Goal: Transaction & Acquisition: Purchase product/service

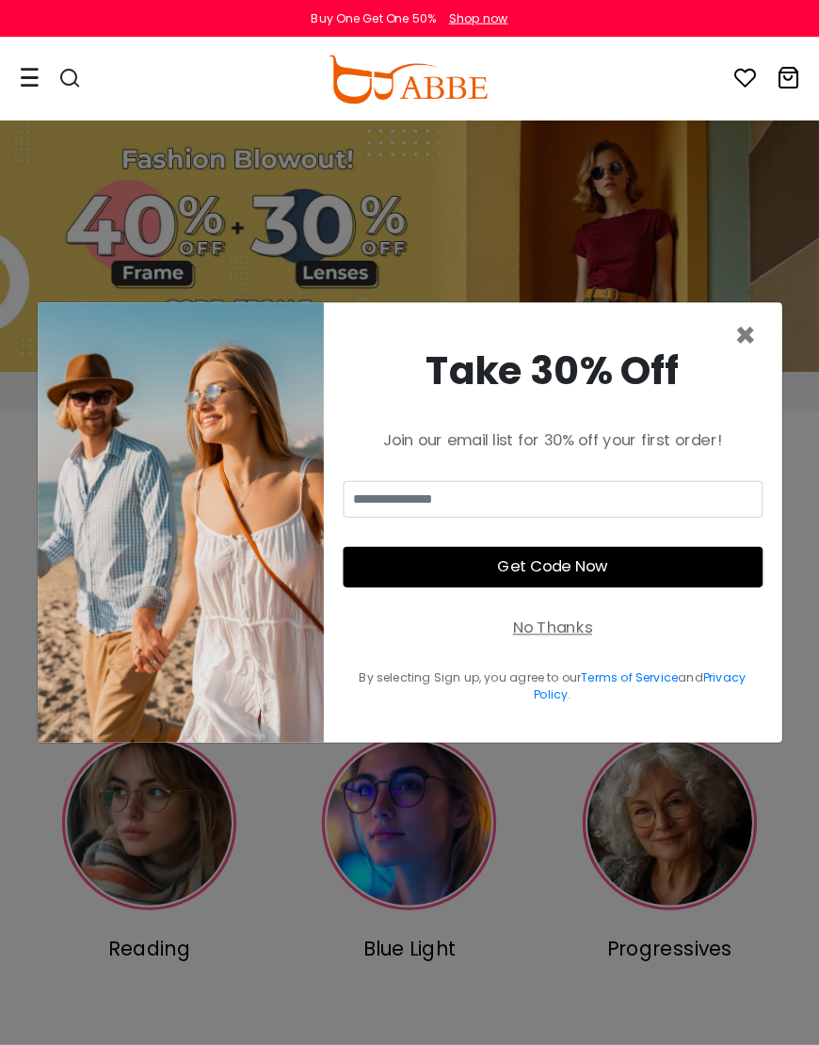
scroll to position [7, 0]
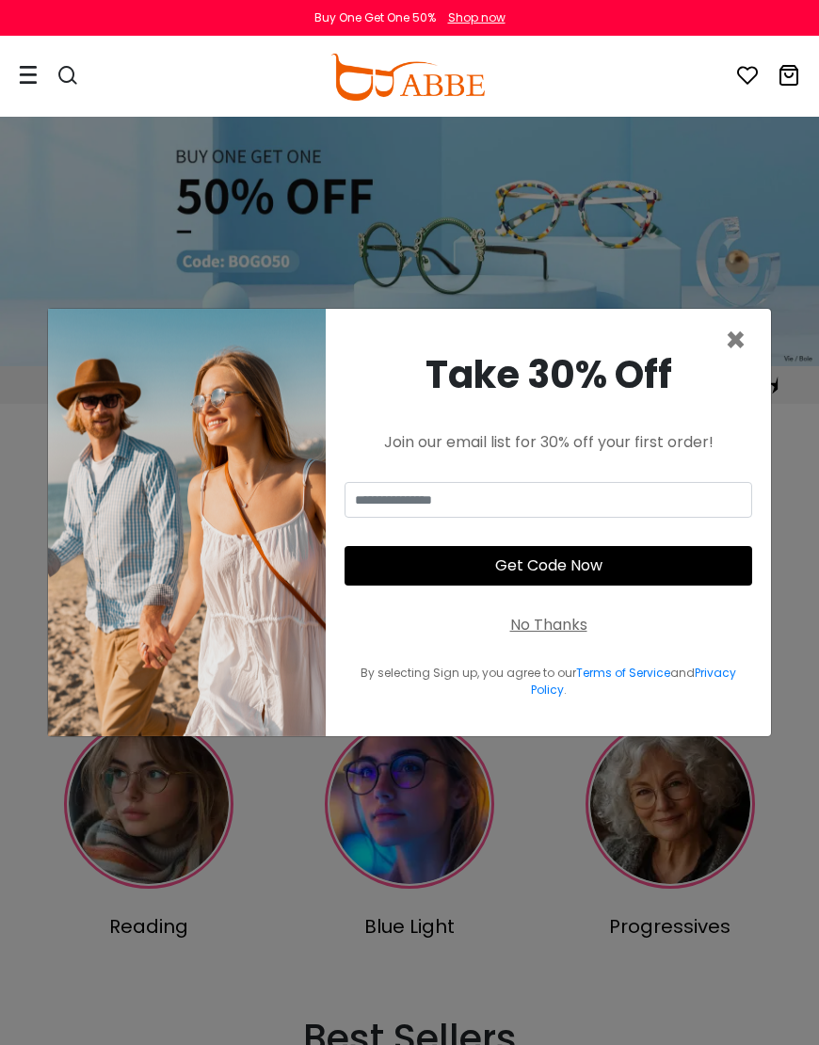
click at [736, 364] on span "×" at bounding box center [736, 340] width 22 height 48
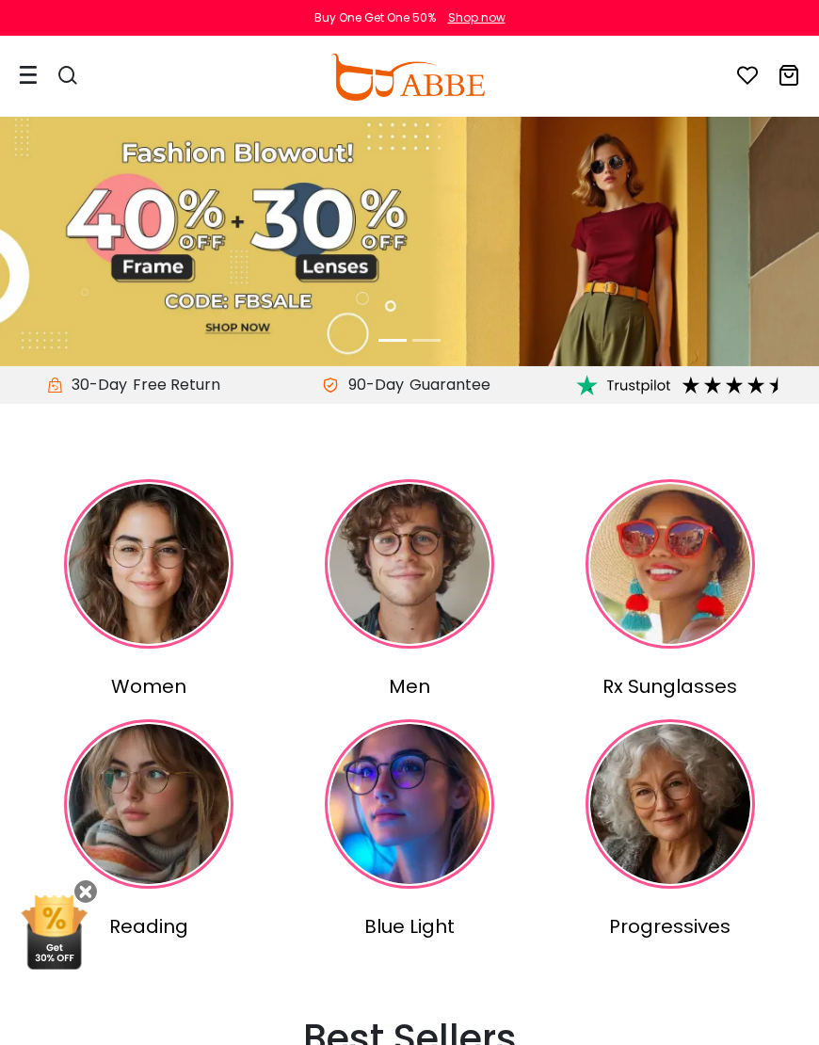
click at [422, 575] on img at bounding box center [410, 564] width 170 height 170
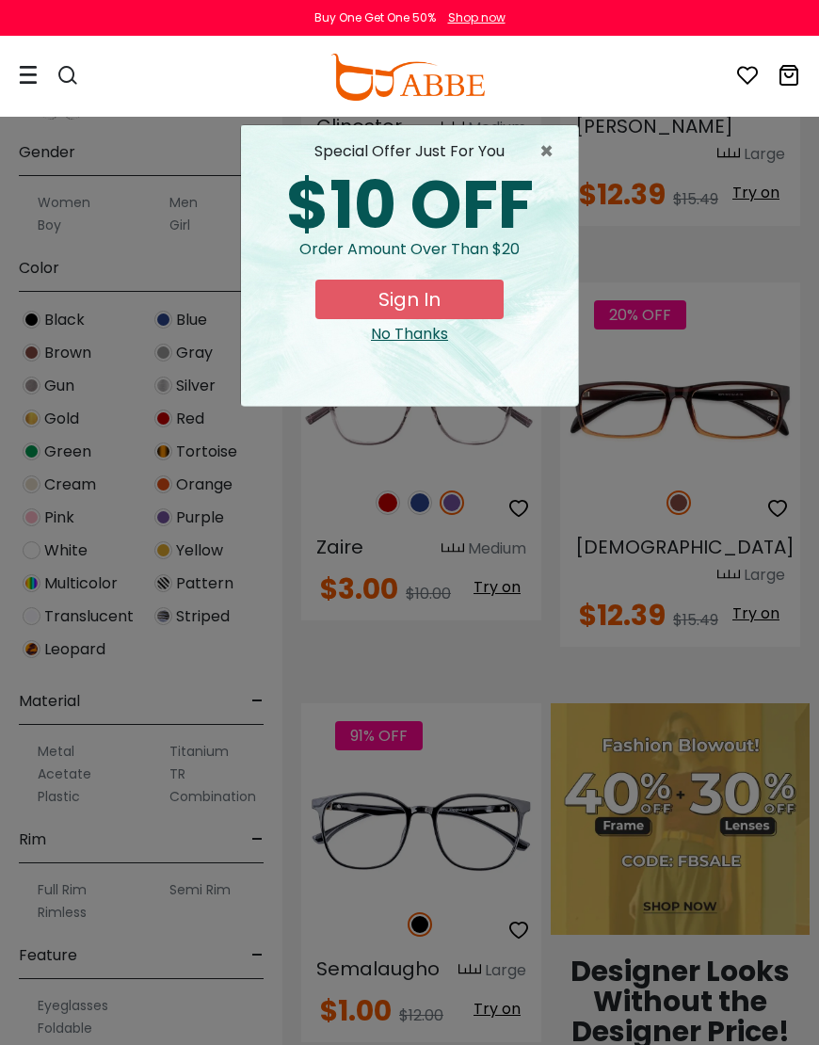
scroll to position [420, 0]
click at [555, 141] on span "×" at bounding box center [552, 151] width 24 height 23
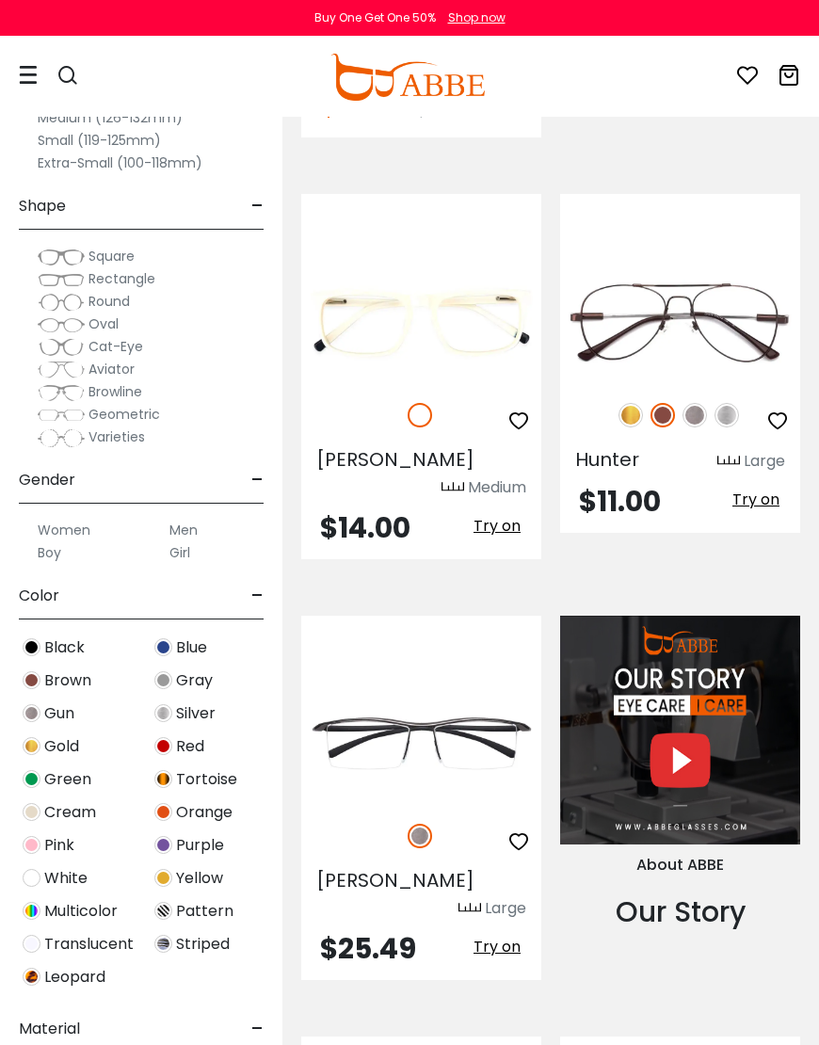
scroll to position [1753, 0]
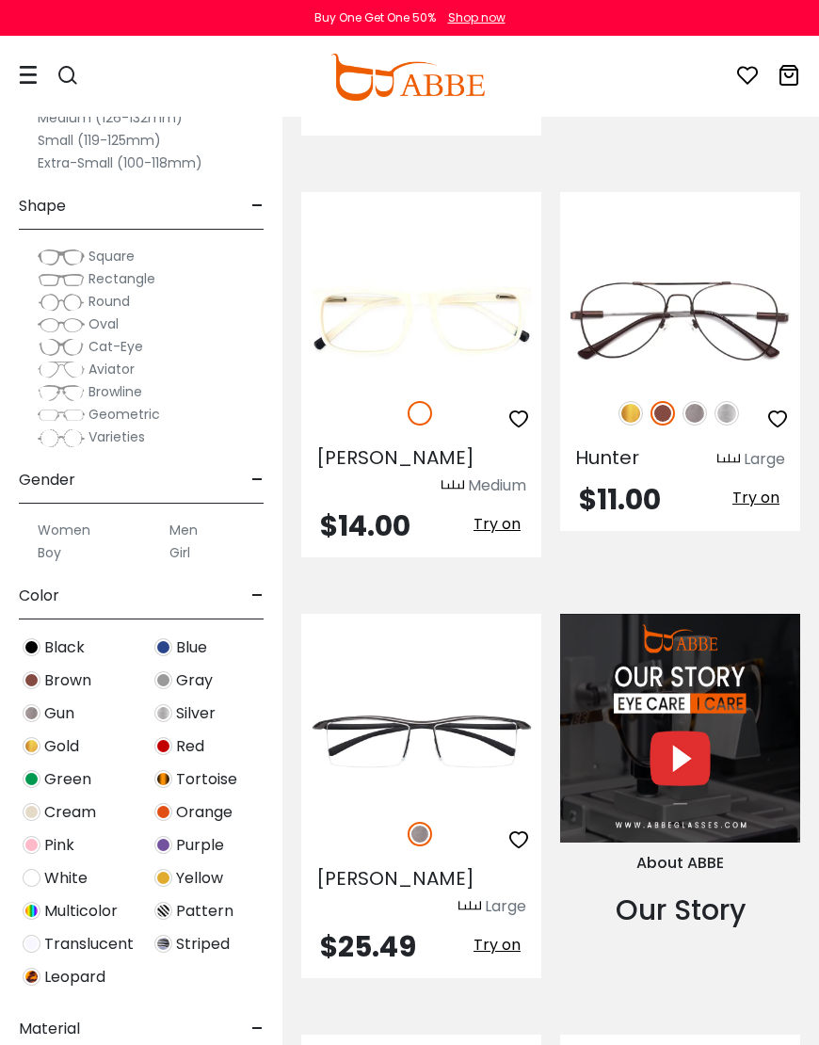
click at [0, 0] on img at bounding box center [0, 0] width 0 height 0
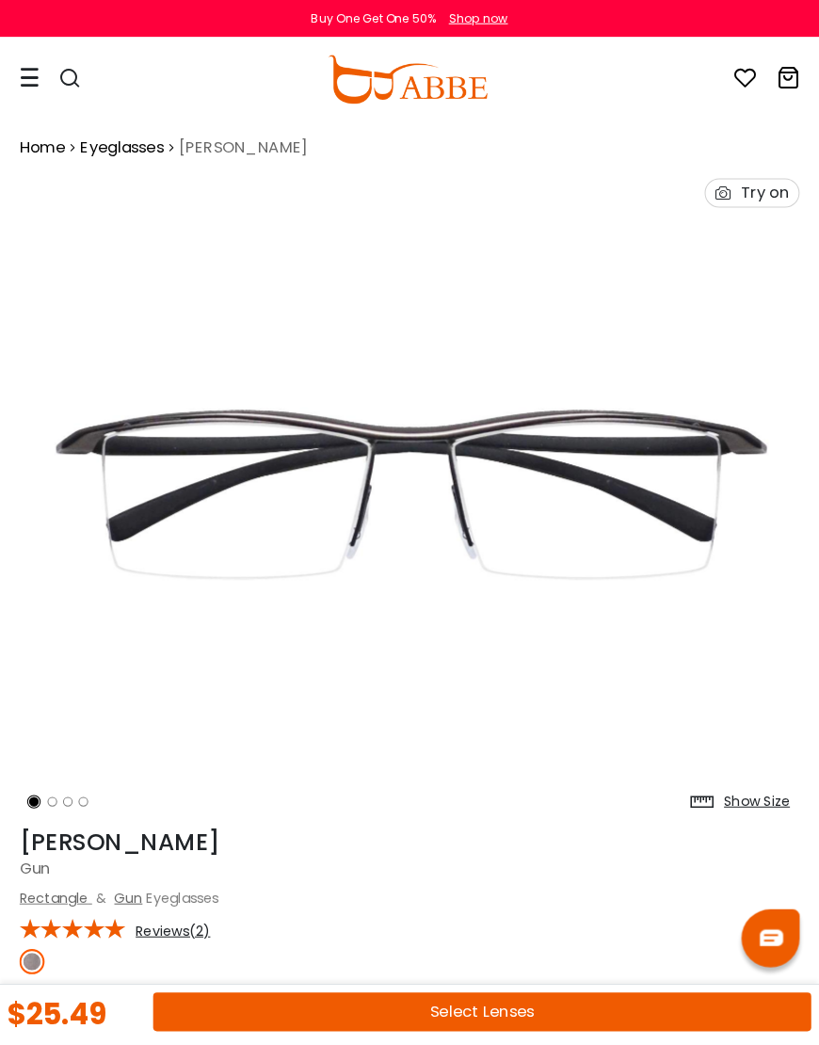
scroll to position [7, 0]
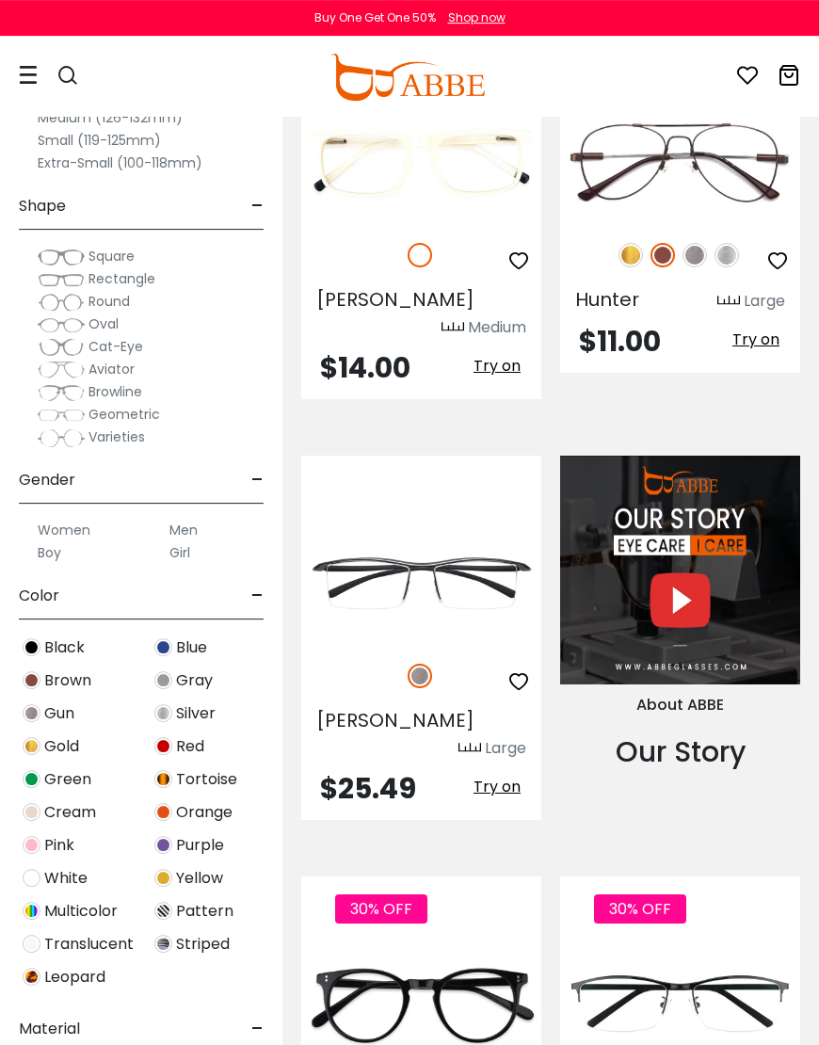
scroll to position [1918, 0]
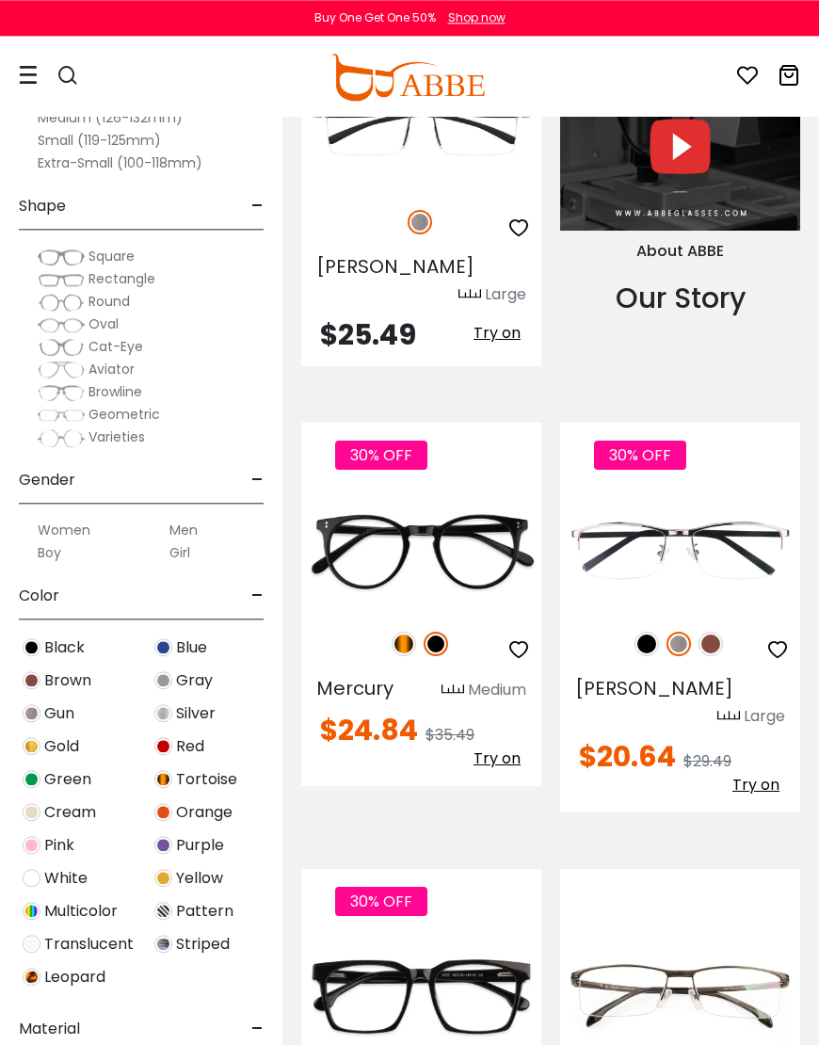
scroll to position [2366, 0]
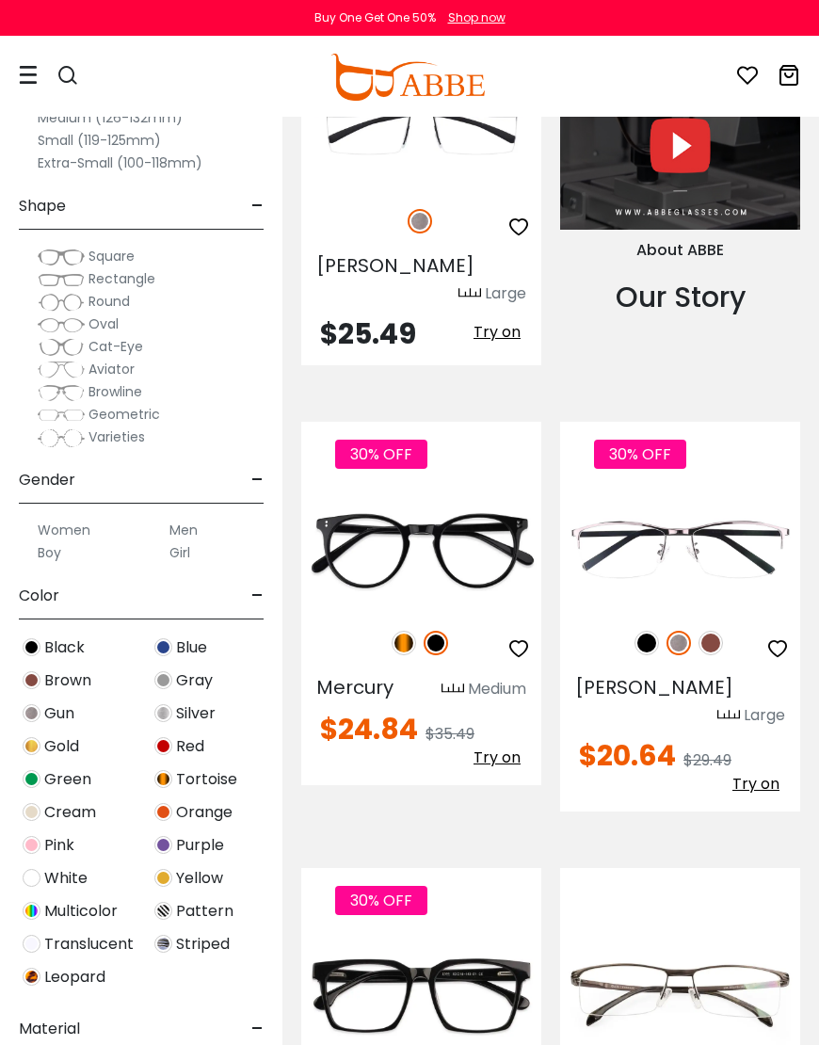
click at [0, 0] on img at bounding box center [0, 0] width 0 height 0
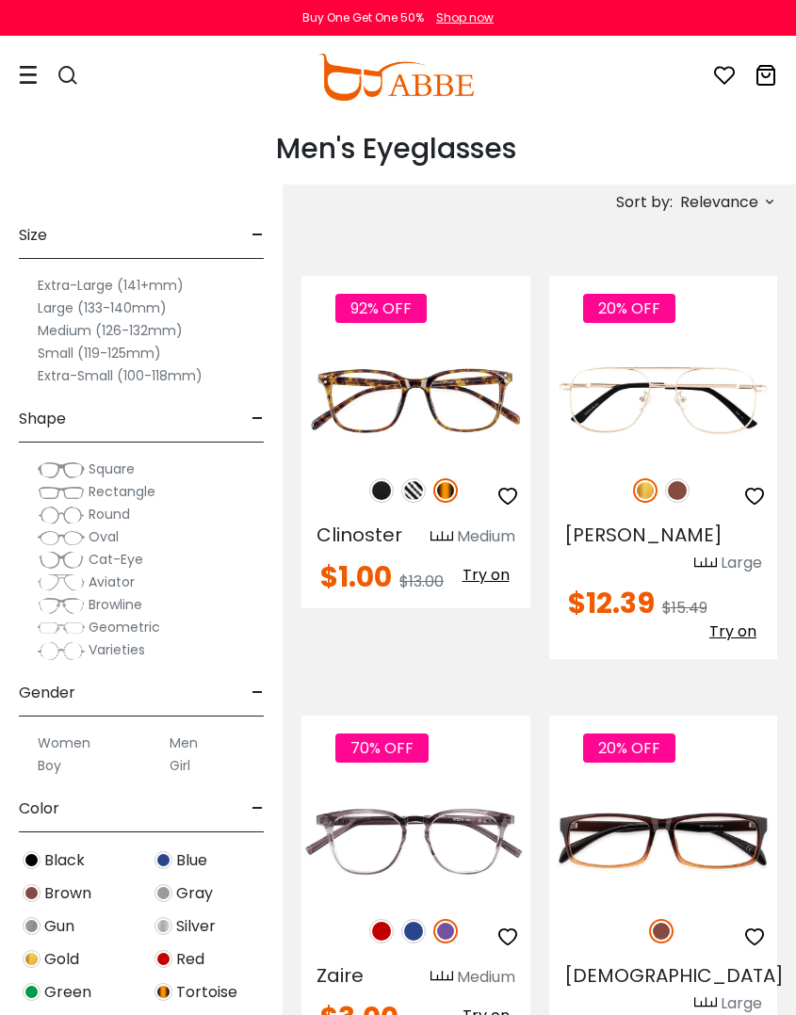
click at [156, 332] on label "Medium (126-132mm)" at bounding box center [110, 330] width 145 height 23
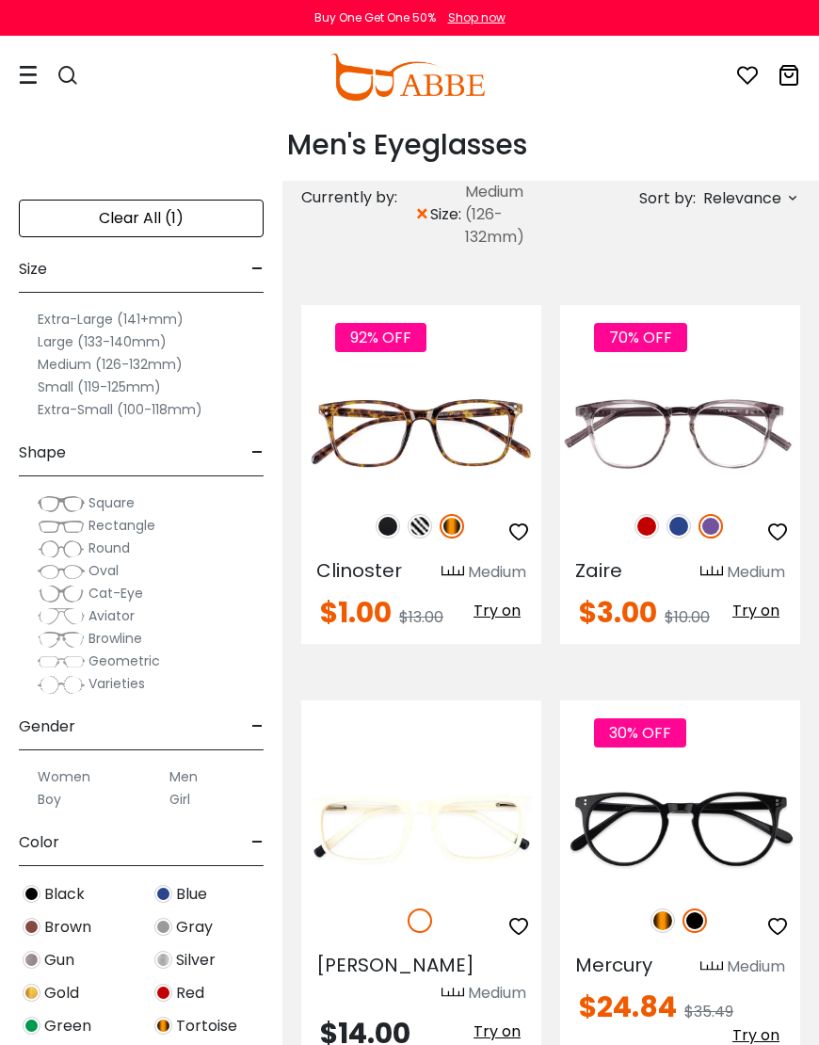
click at [149, 526] on span "Rectangle" at bounding box center [122, 525] width 67 height 19
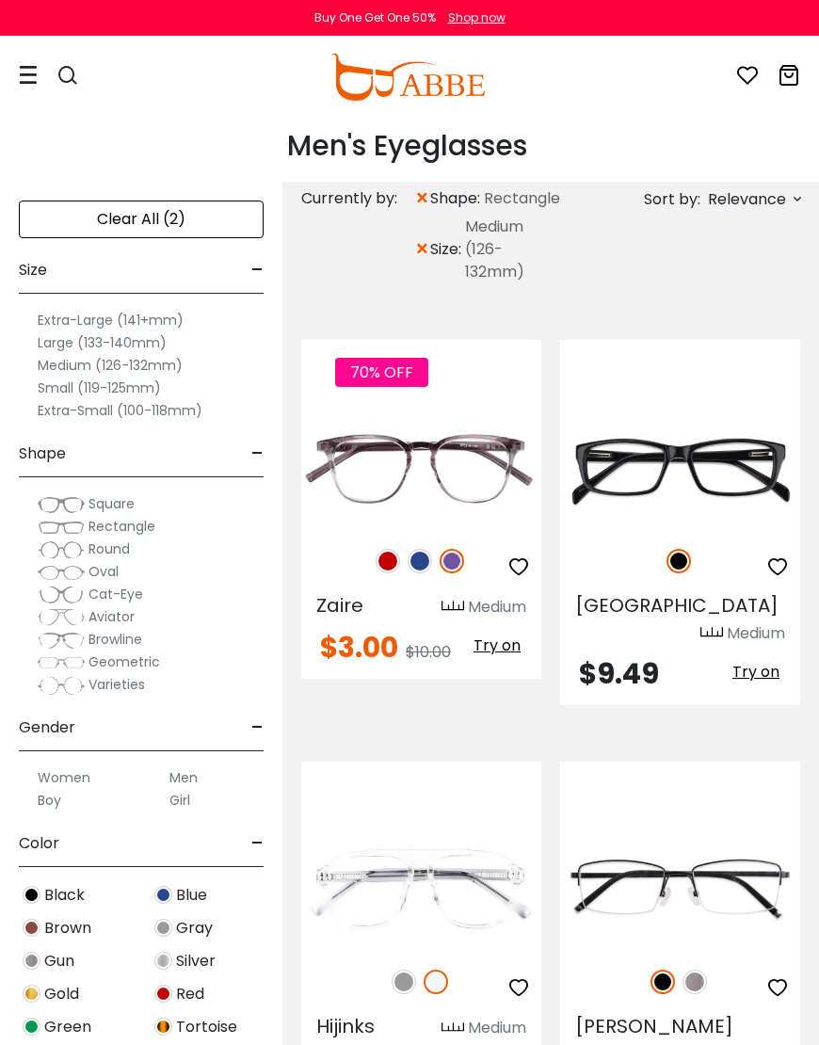
click at [157, 659] on span "Geometric" at bounding box center [125, 662] width 72 height 19
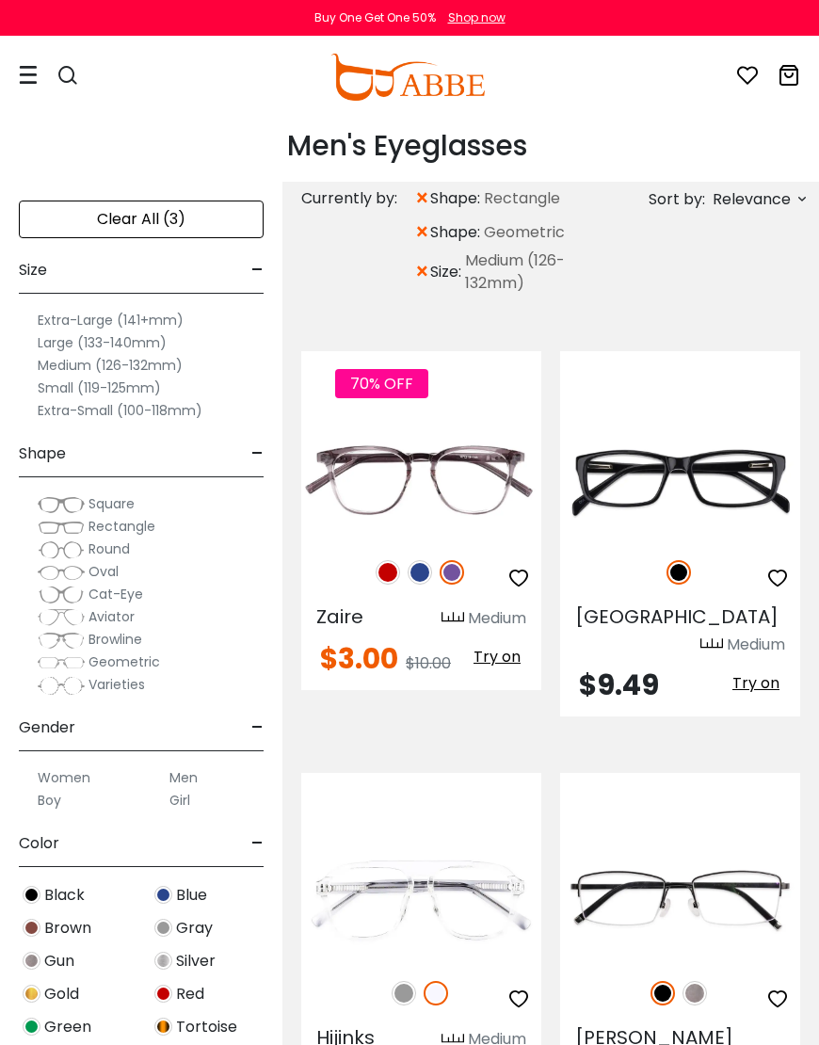
click at [132, 496] on span "Square" at bounding box center [112, 503] width 46 height 19
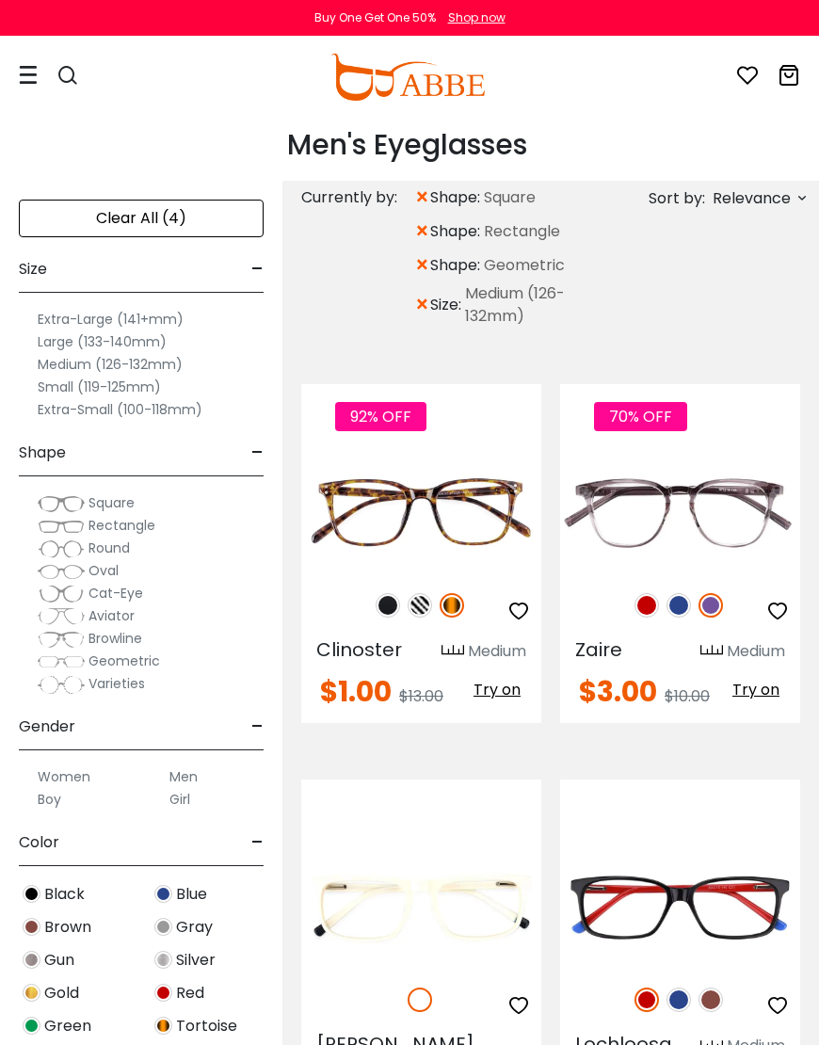
click at [144, 534] on span "Rectangle" at bounding box center [122, 525] width 67 height 19
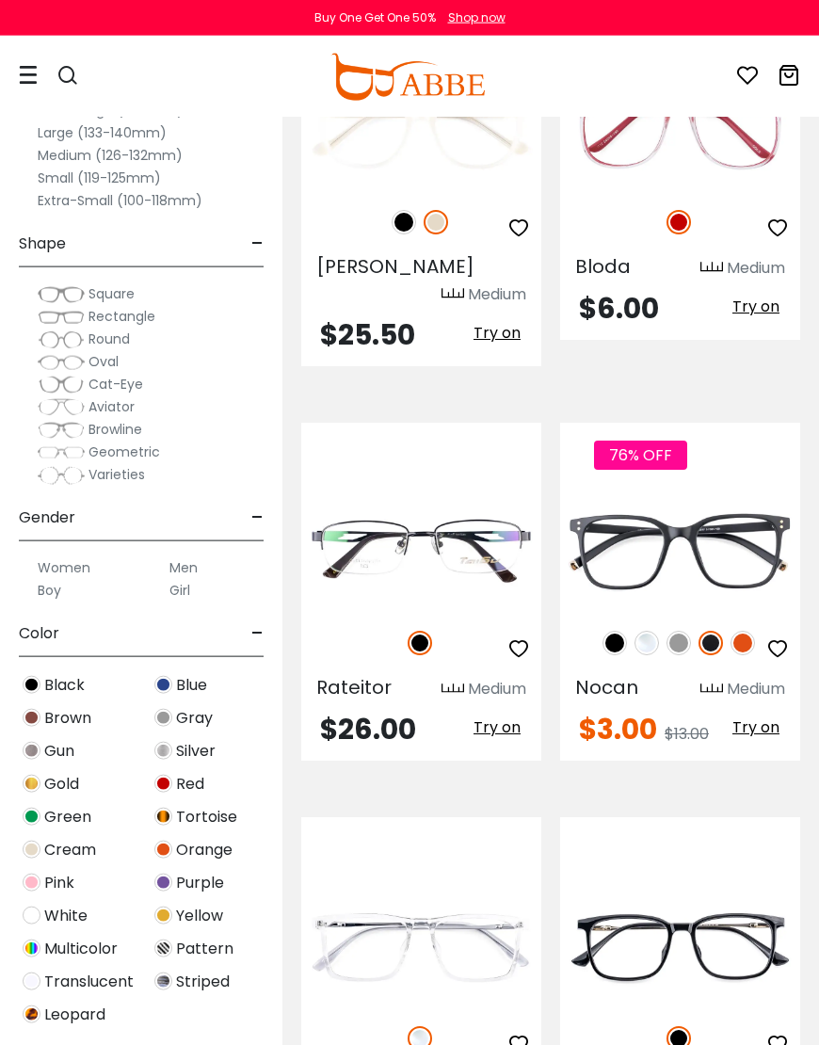
scroll to position [2902, 0]
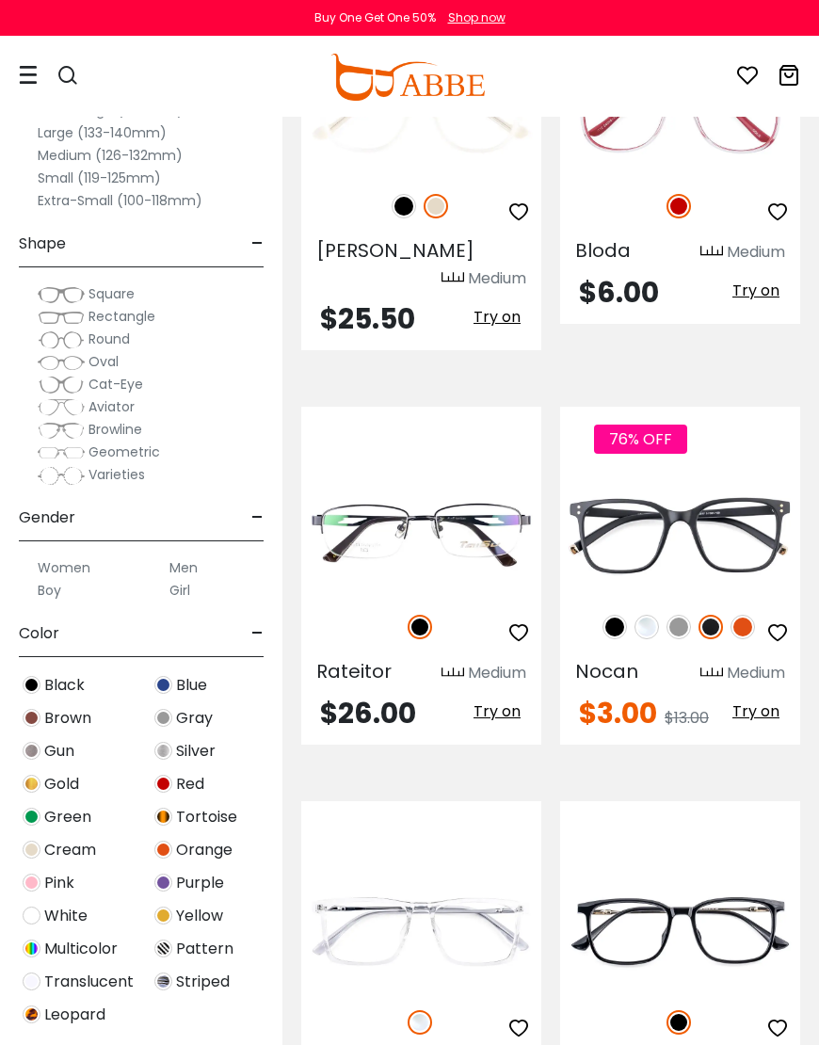
click at [197, 558] on label "Men" at bounding box center [184, 568] width 28 height 23
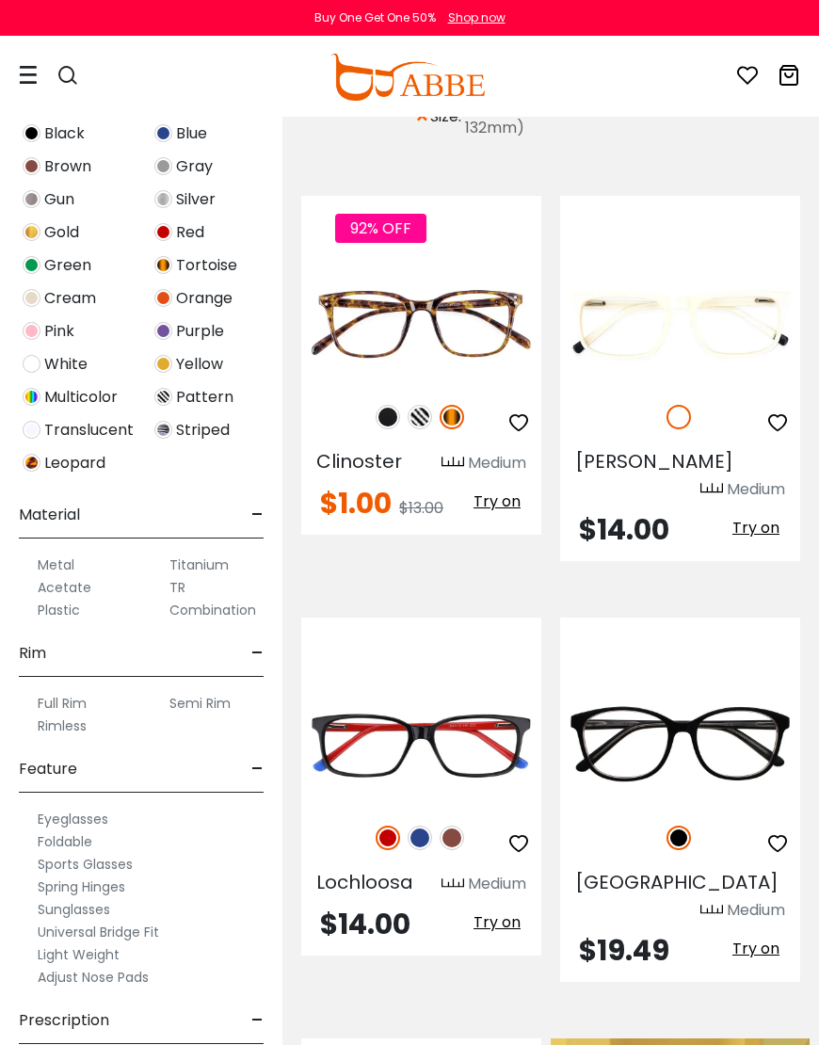
scroll to position [550, 0]
click at [77, 558] on div "Metal" at bounding box center [75, 567] width 113 height 23
click at [73, 565] on label "Metal" at bounding box center [56, 567] width 37 height 23
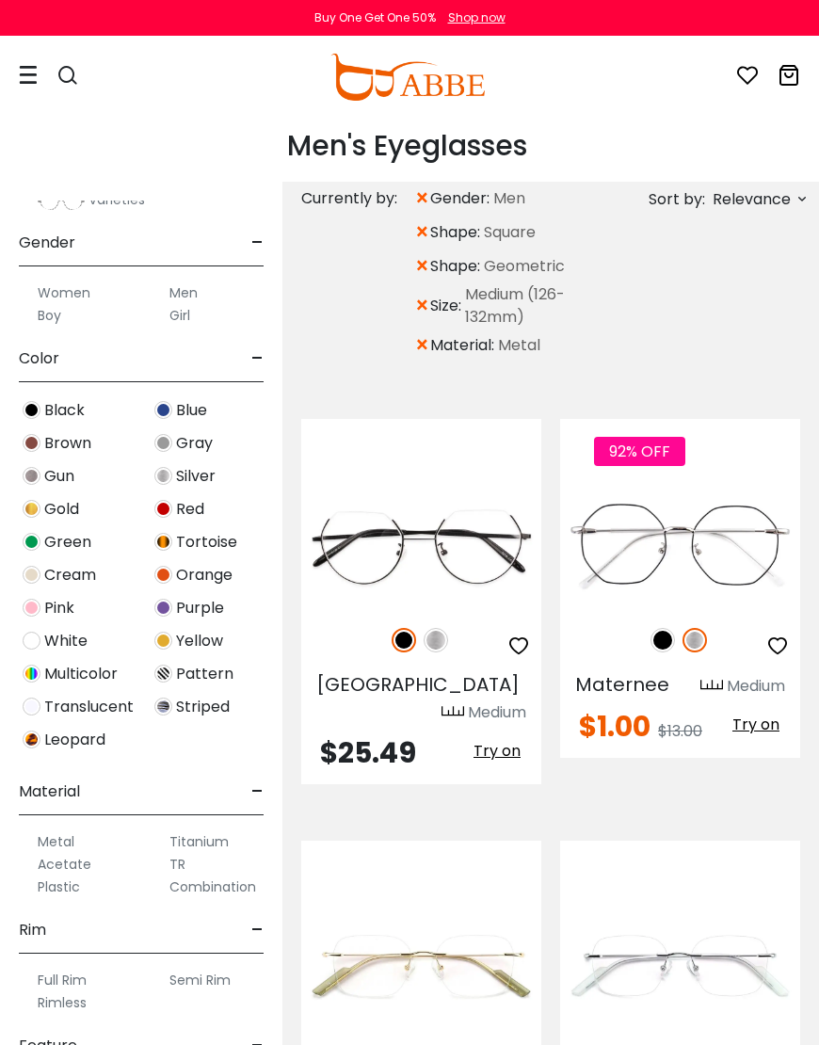
scroll to position [486, 0]
click at [223, 840] on label "Titanium" at bounding box center [199, 841] width 59 height 23
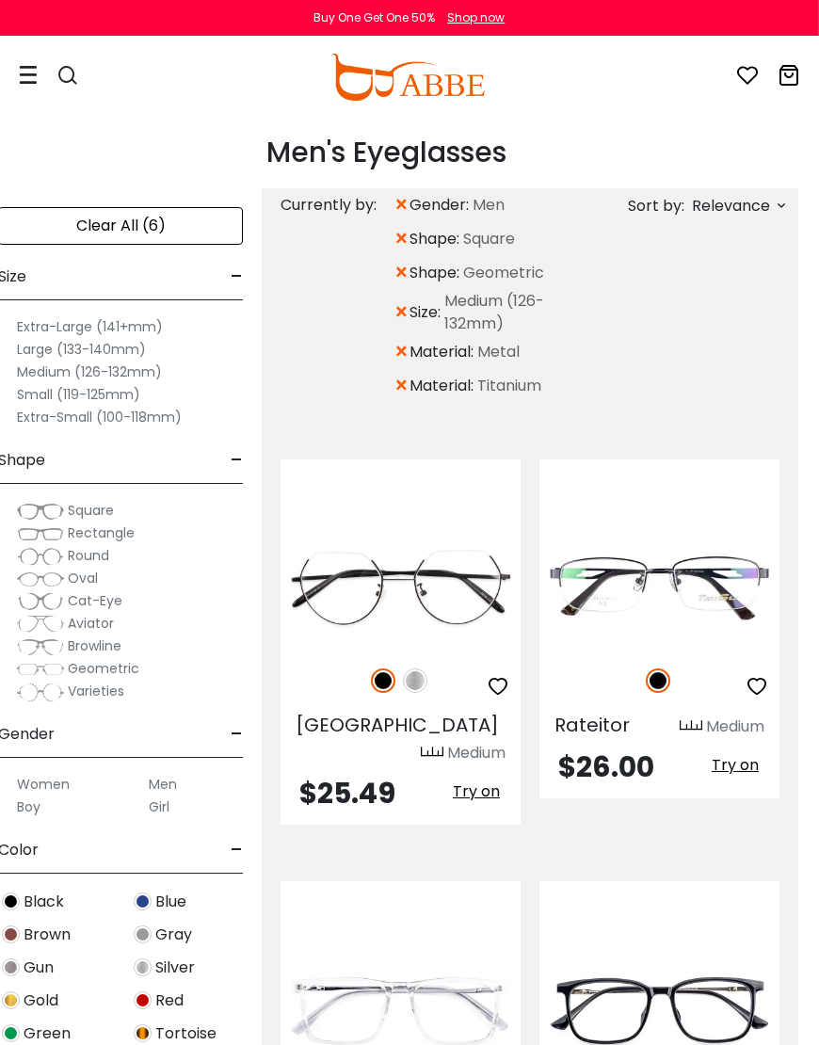
scroll to position [0, 22]
click at [164, 218] on div "Clear All (6)" at bounding box center [119, 226] width 245 height 38
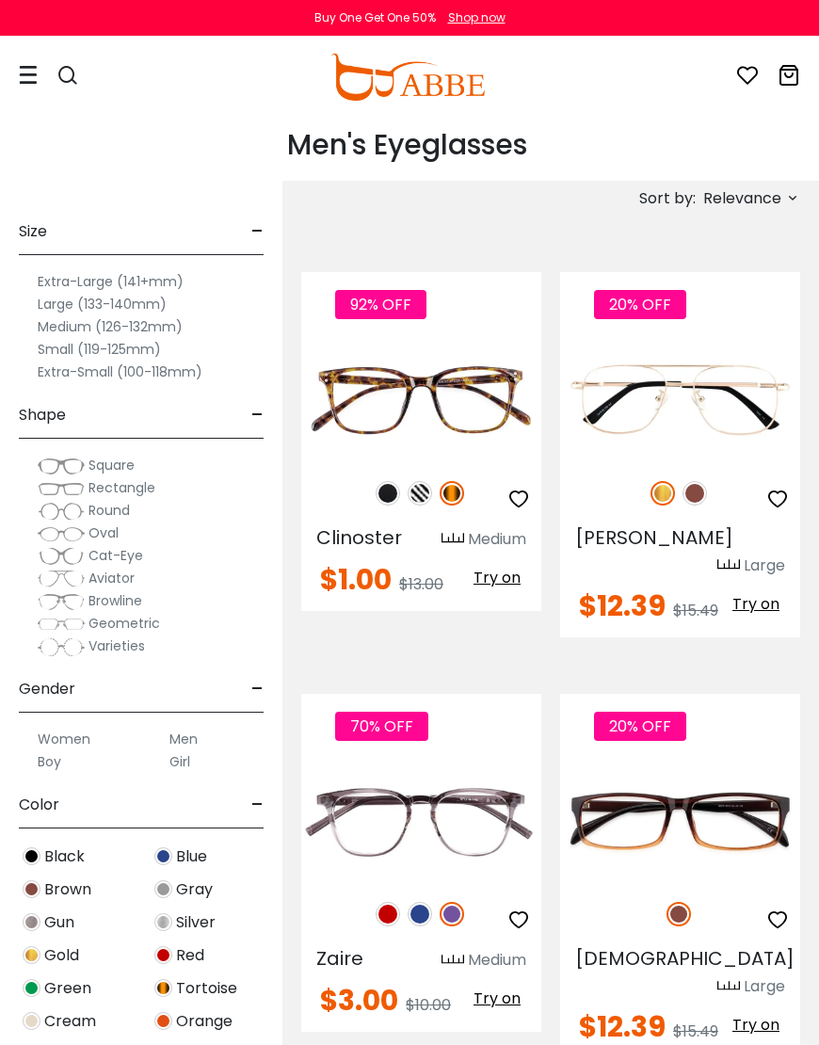
click at [194, 735] on label "Men" at bounding box center [184, 739] width 28 height 23
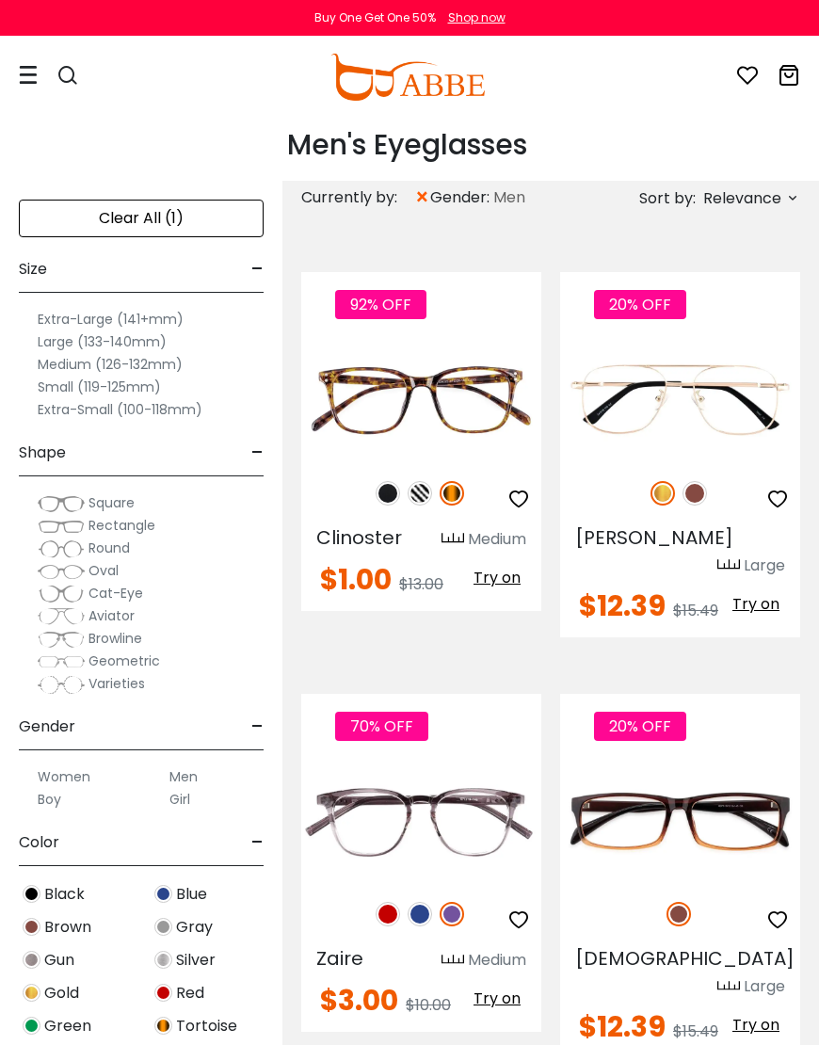
click at [161, 364] on label "Medium (126-132mm)" at bounding box center [110, 364] width 145 height 23
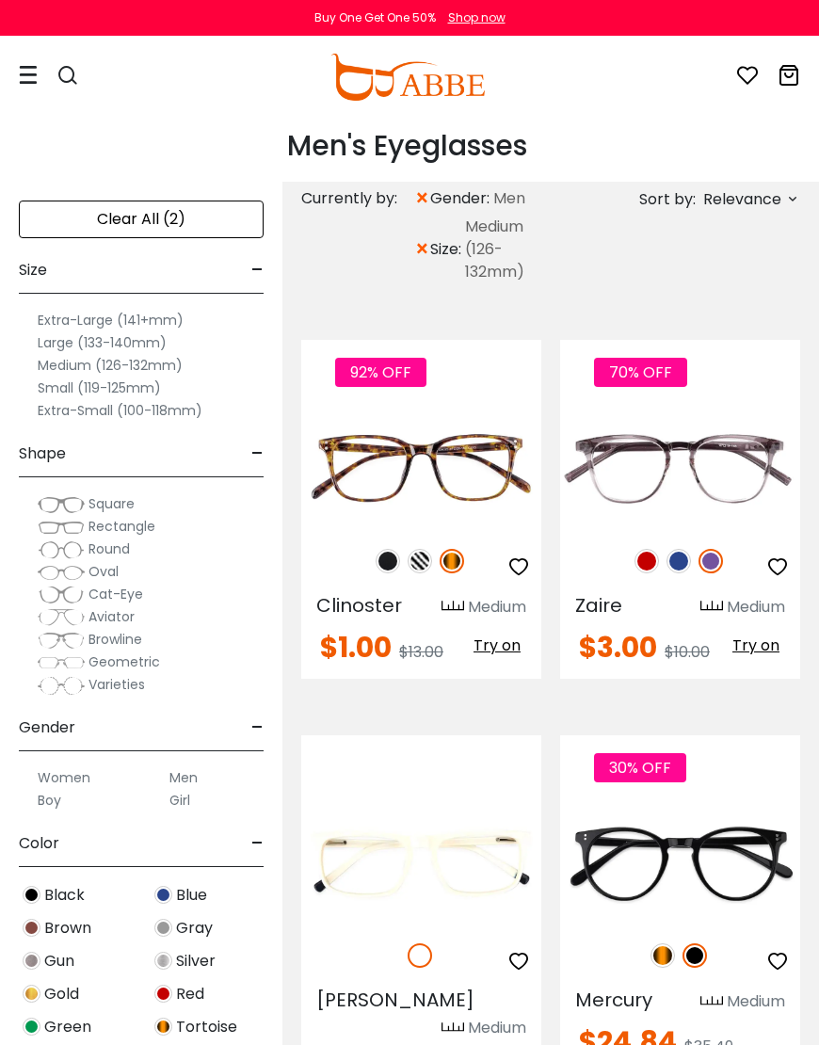
click at [132, 498] on span "Square" at bounding box center [112, 503] width 46 height 19
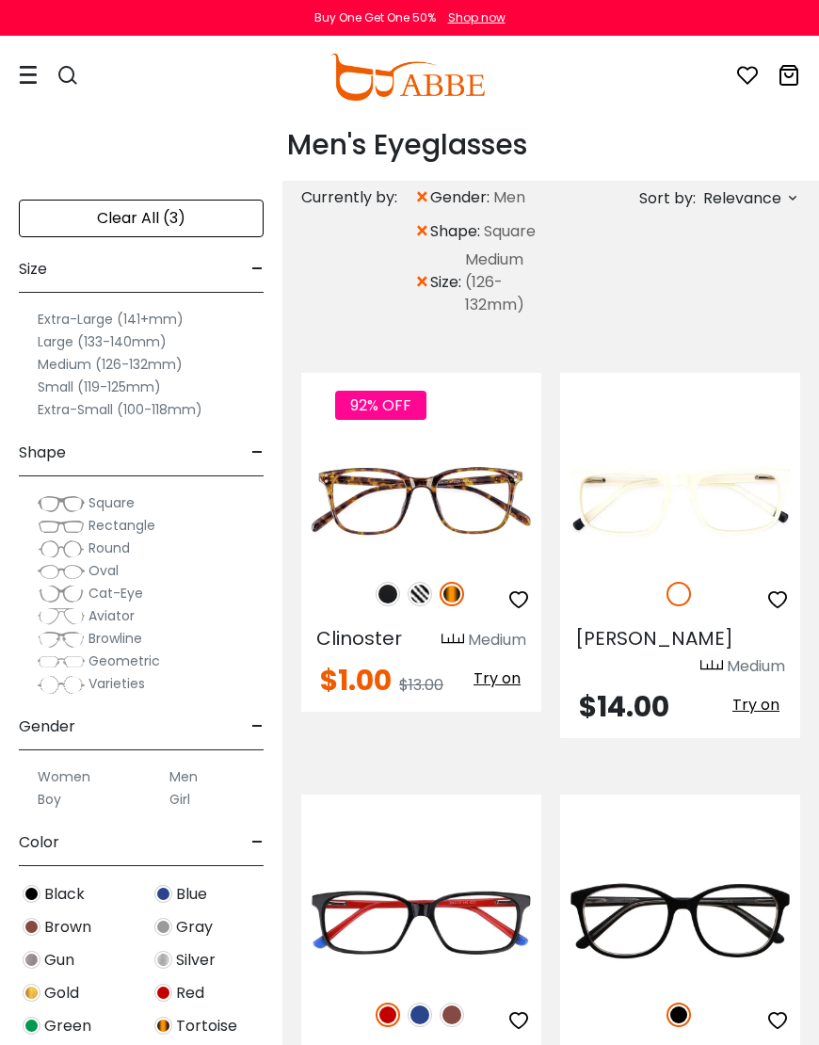
click at [149, 529] on span "Rectangle" at bounding box center [122, 525] width 67 height 19
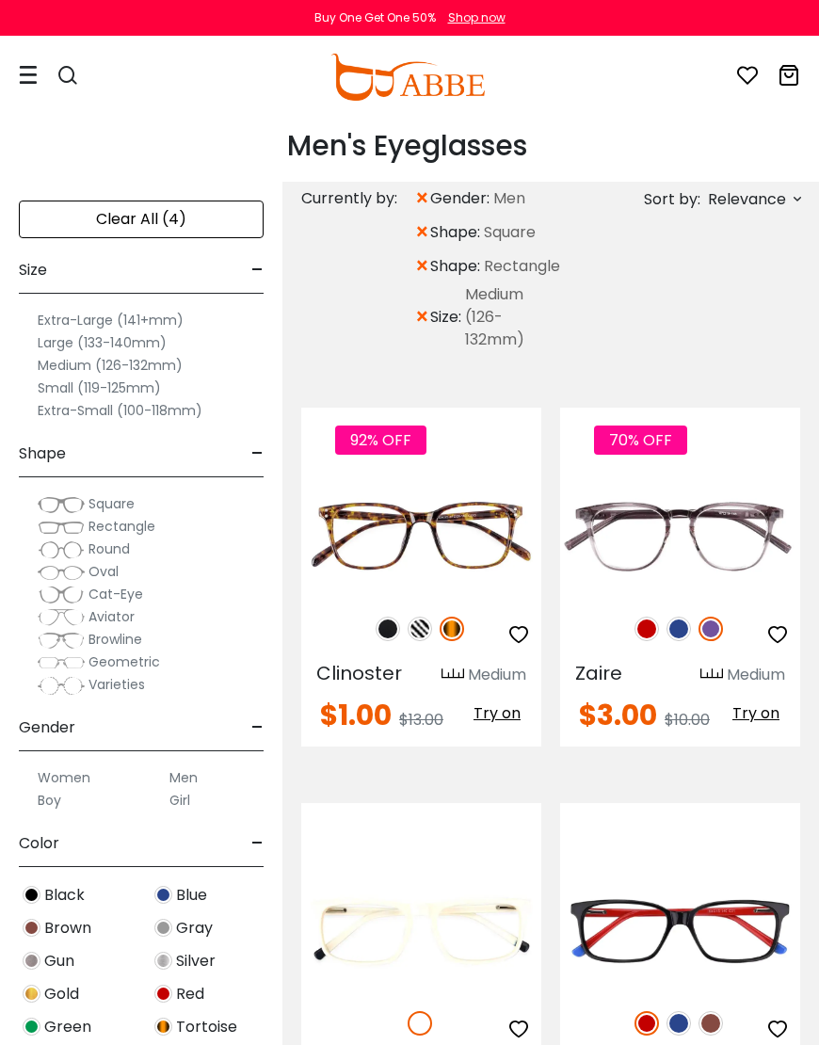
click at [142, 634] on span "Browline" at bounding box center [116, 639] width 54 height 19
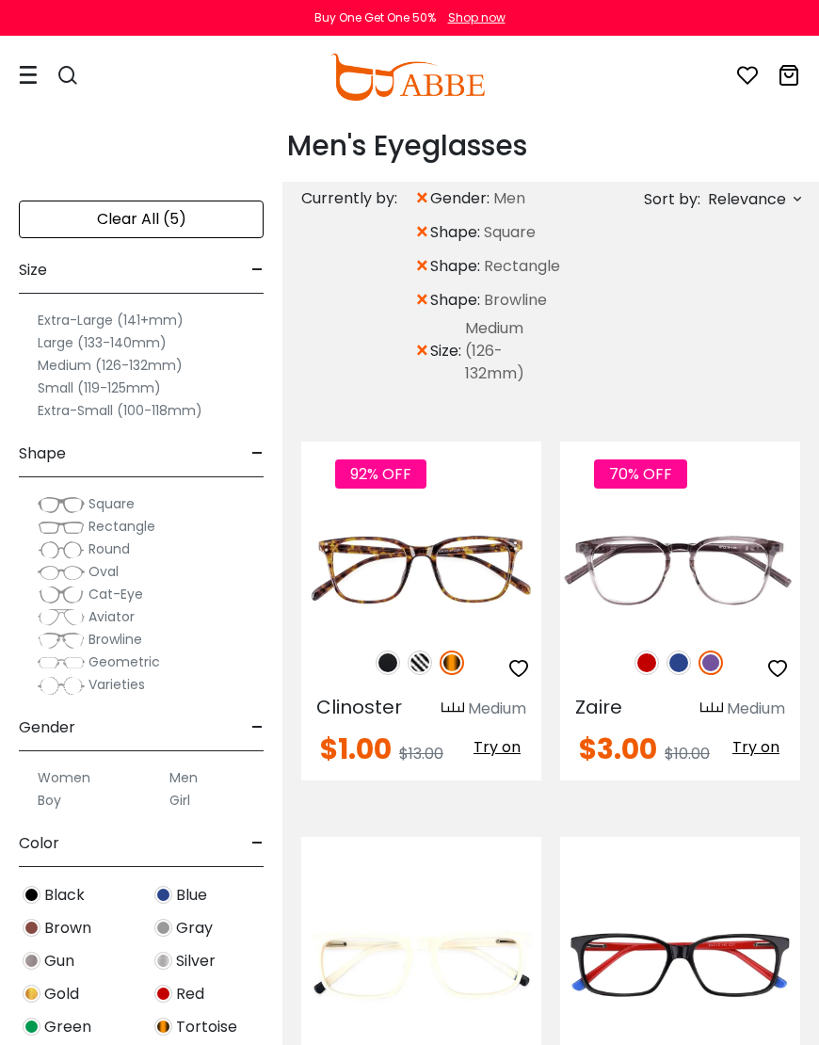
click at [196, 776] on label "Men" at bounding box center [184, 778] width 28 height 23
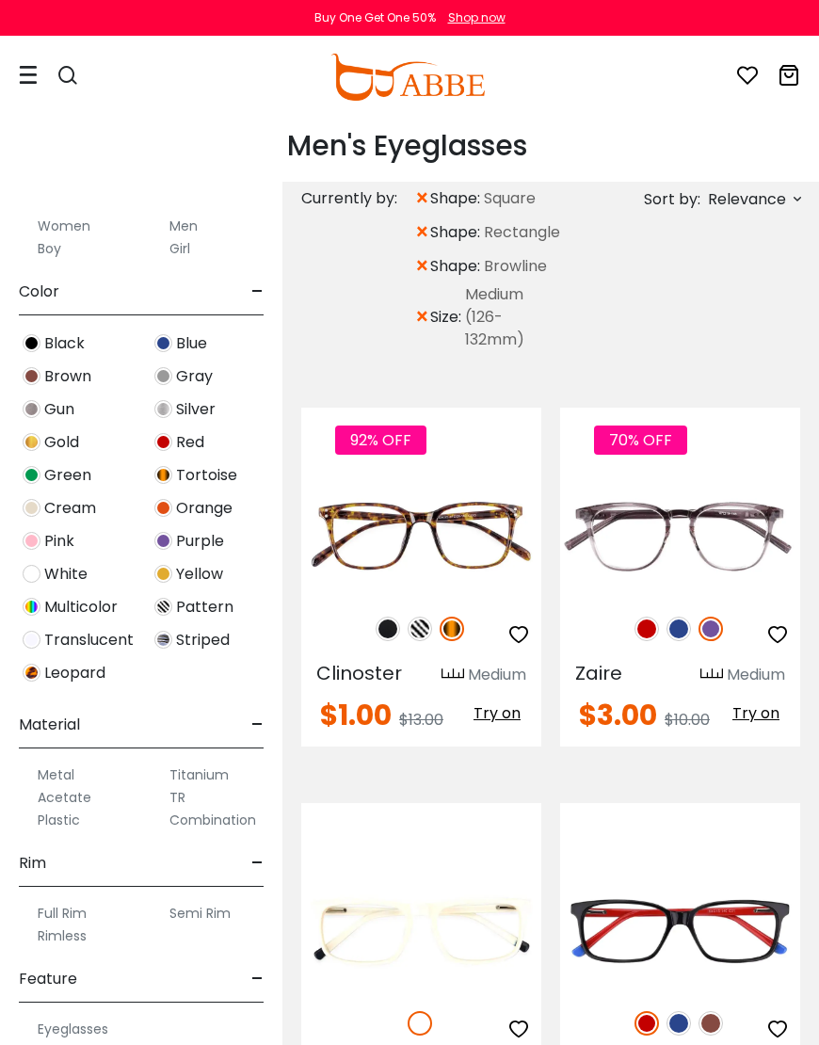
scroll to position [550, 0]
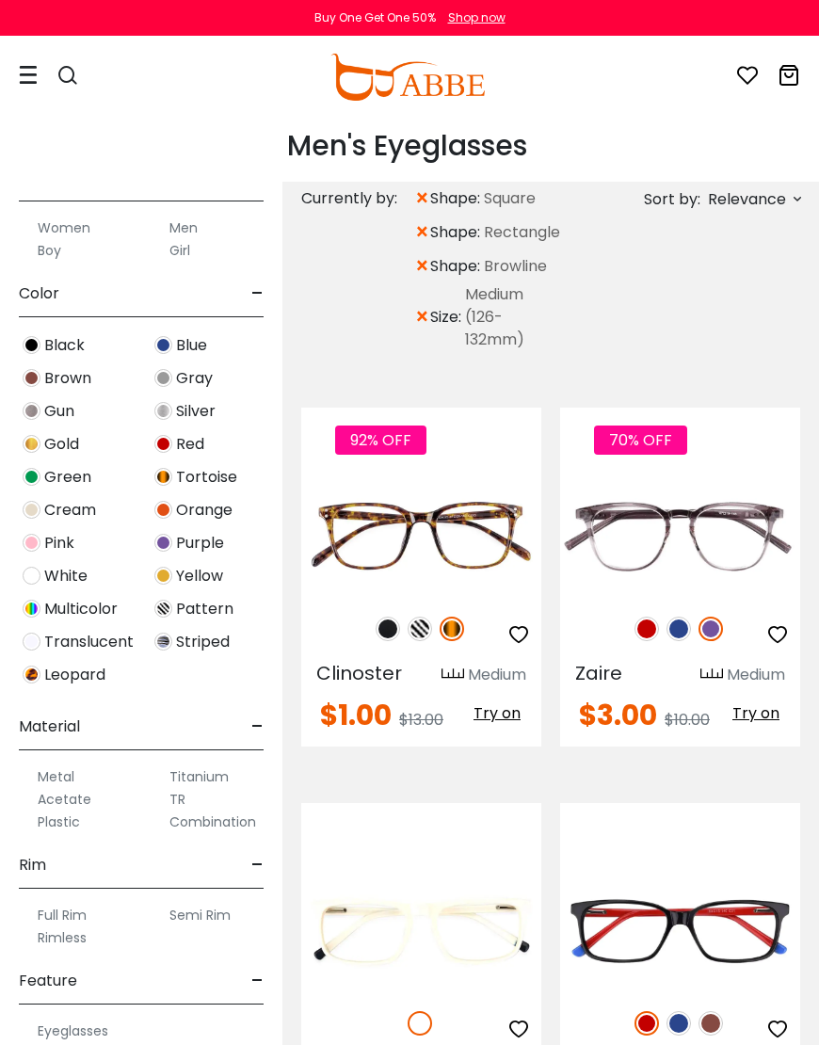
click at [79, 766] on div "Metal" at bounding box center [75, 777] width 113 height 23
click at [71, 771] on label "Metal" at bounding box center [56, 777] width 37 height 23
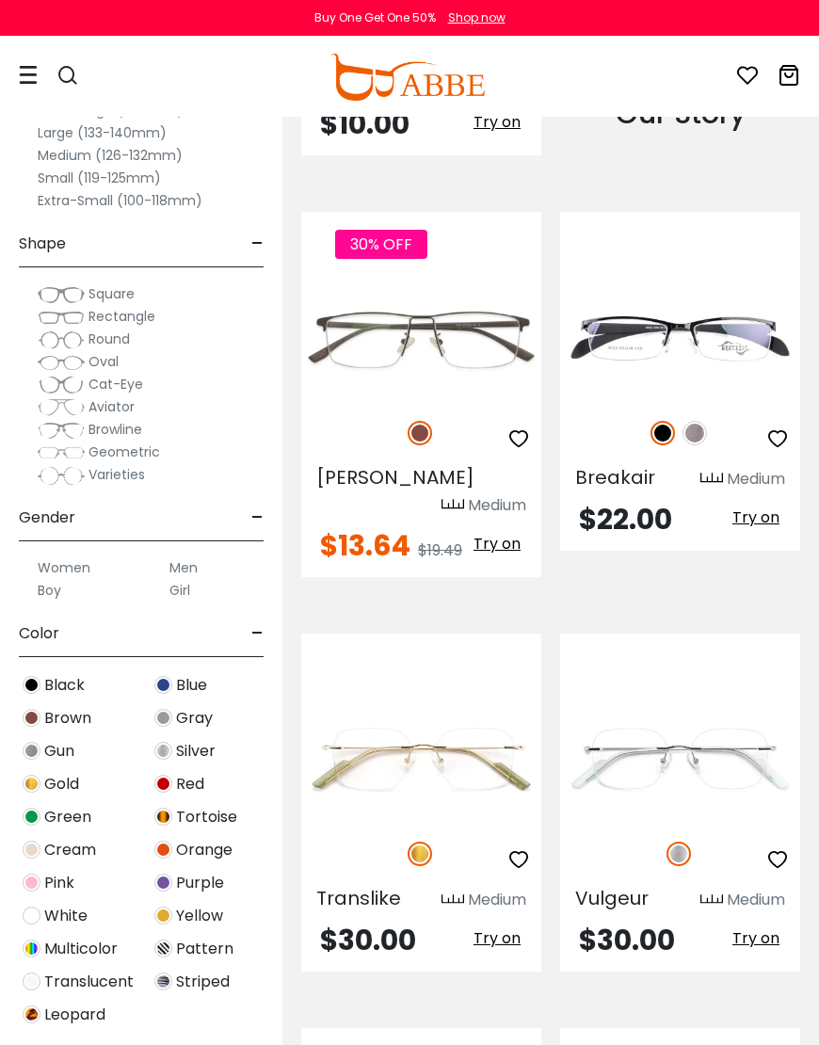
scroll to position [2711, 0]
click at [79, 751] on div "Gun" at bounding box center [75, 750] width 132 height 25
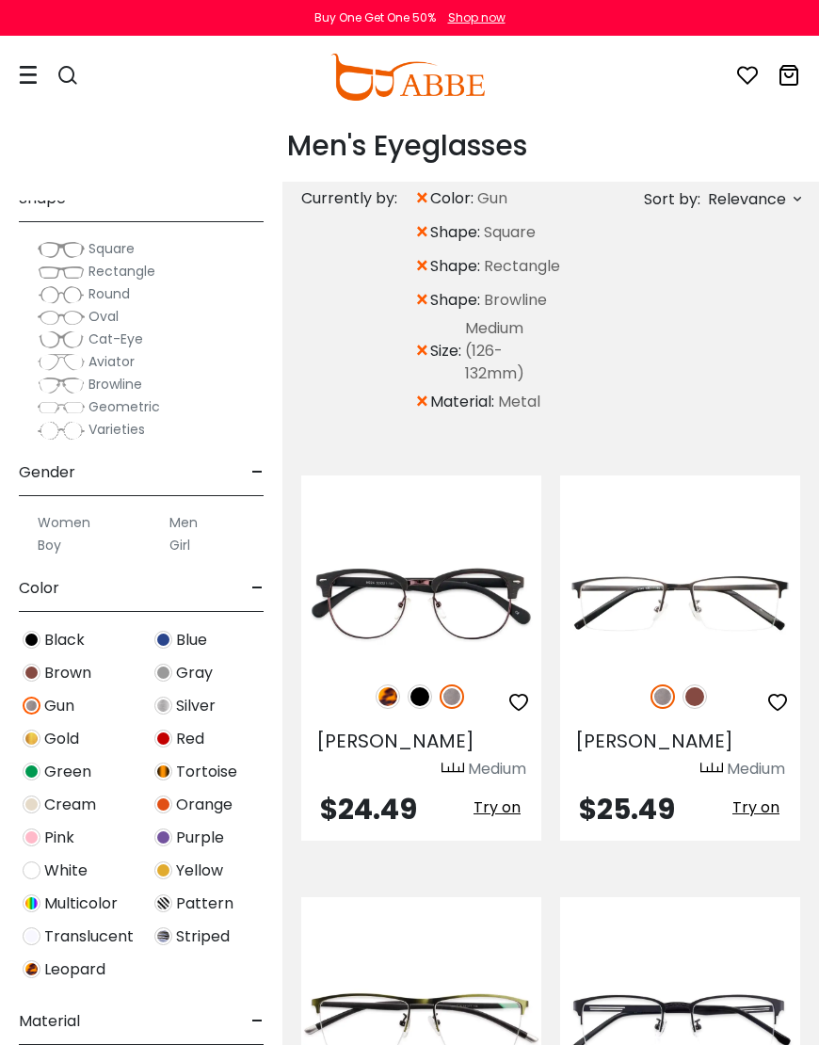
scroll to position [255, 0]
click at [212, 702] on span "Silver" at bounding box center [196, 706] width 40 height 23
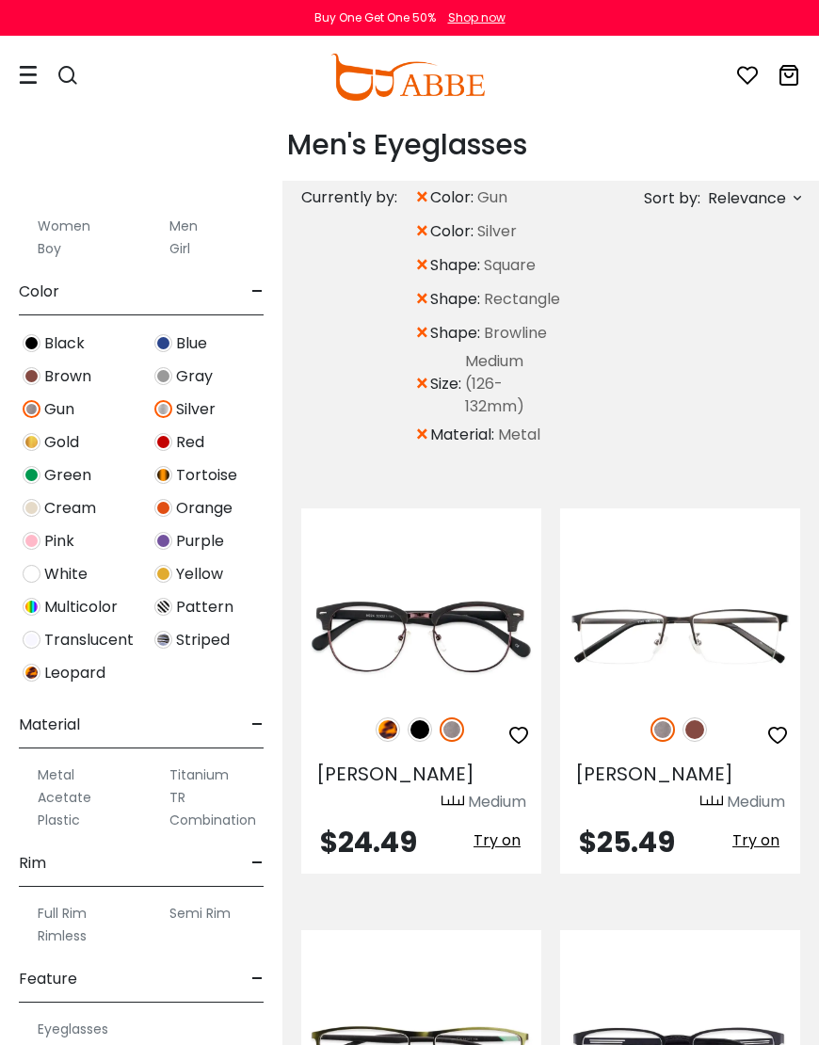
scroll to position [550, 0]
click at [89, 790] on label "Acetate" at bounding box center [65, 798] width 54 height 23
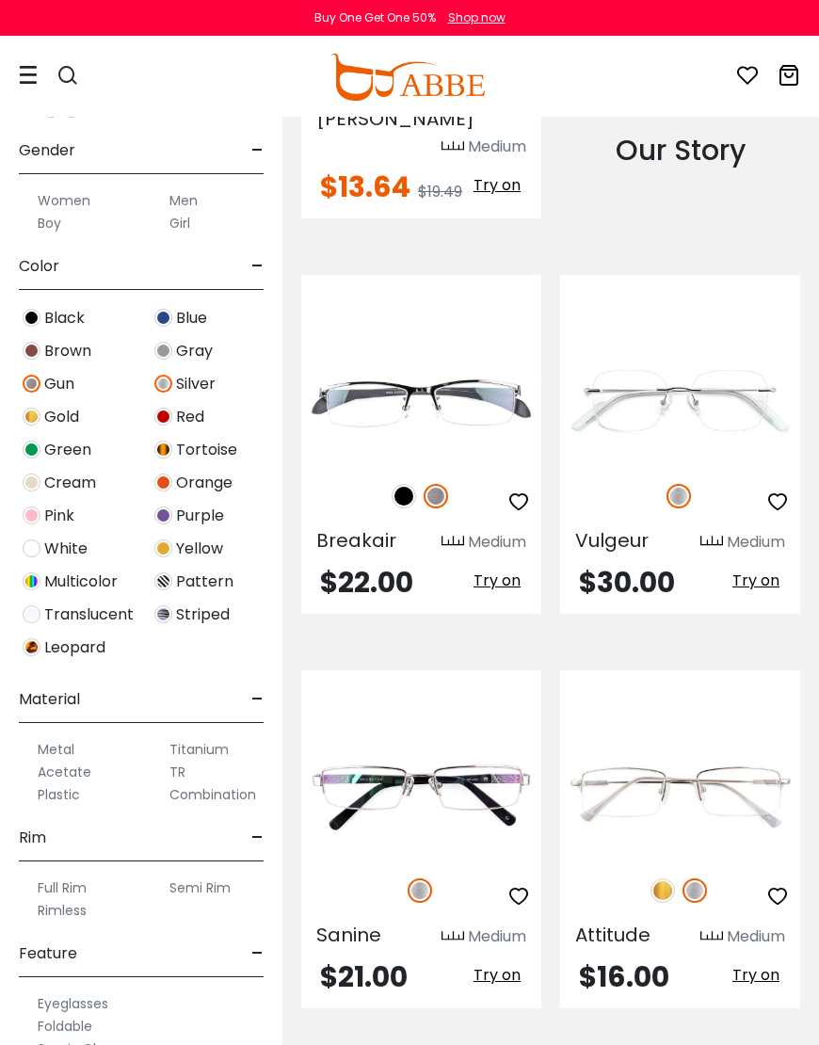
scroll to position [376, 0]
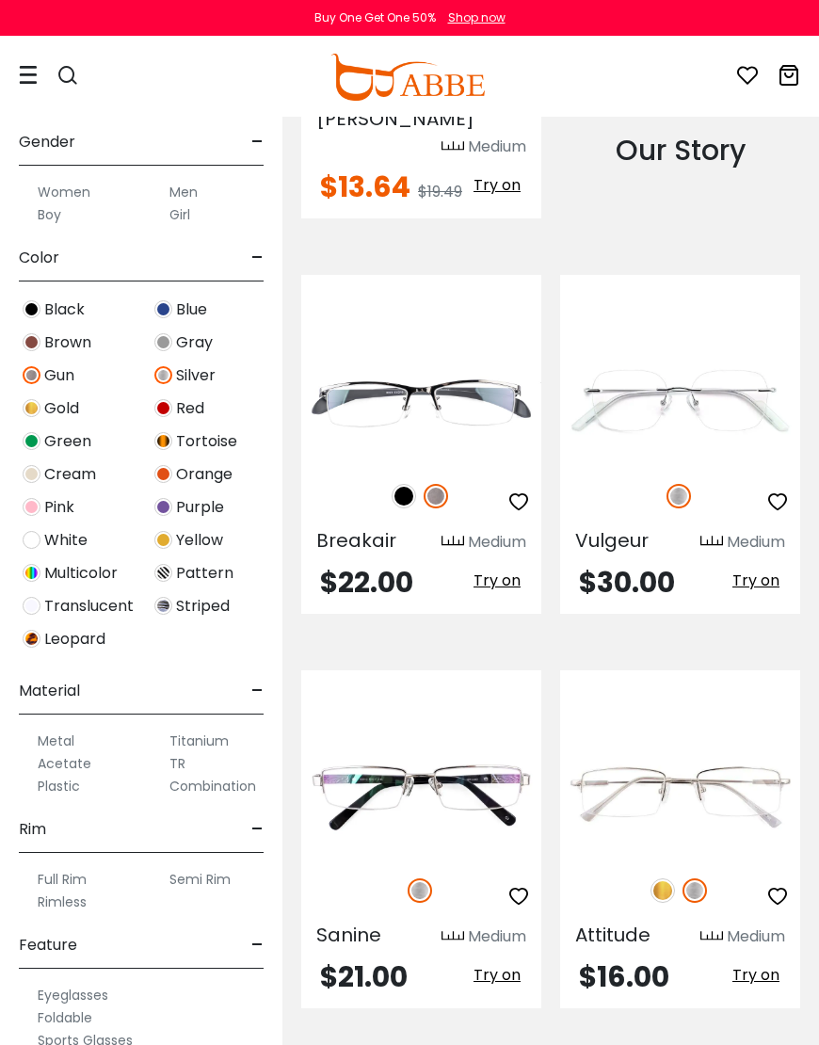
click at [80, 787] on label "Plastic" at bounding box center [59, 786] width 42 height 23
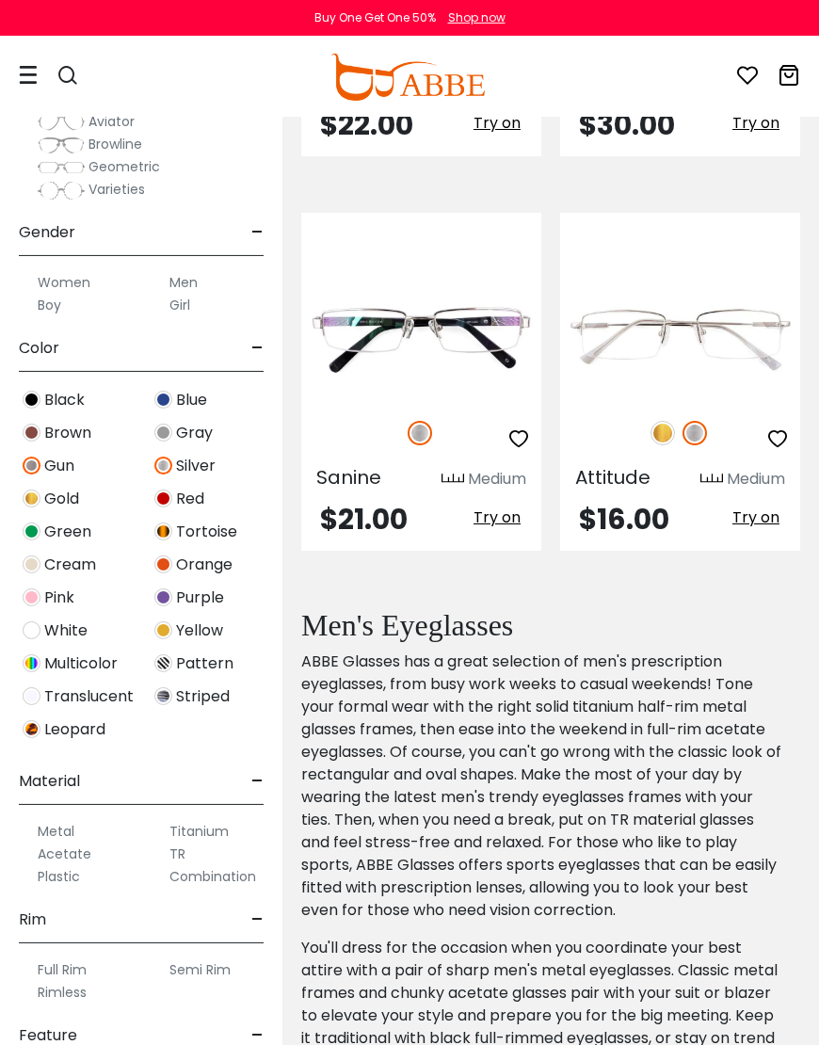
scroll to position [293, 0]
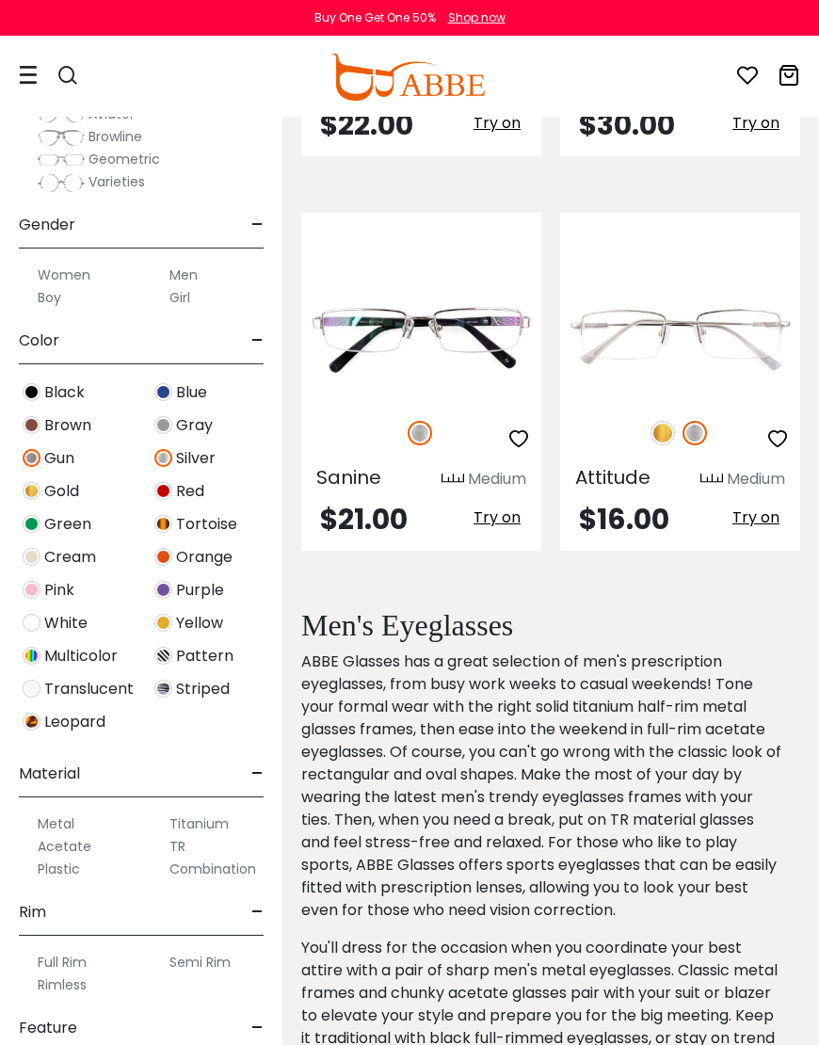
click at [79, 872] on label "Plastic" at bounding box center [59, 869] width 42 height 23
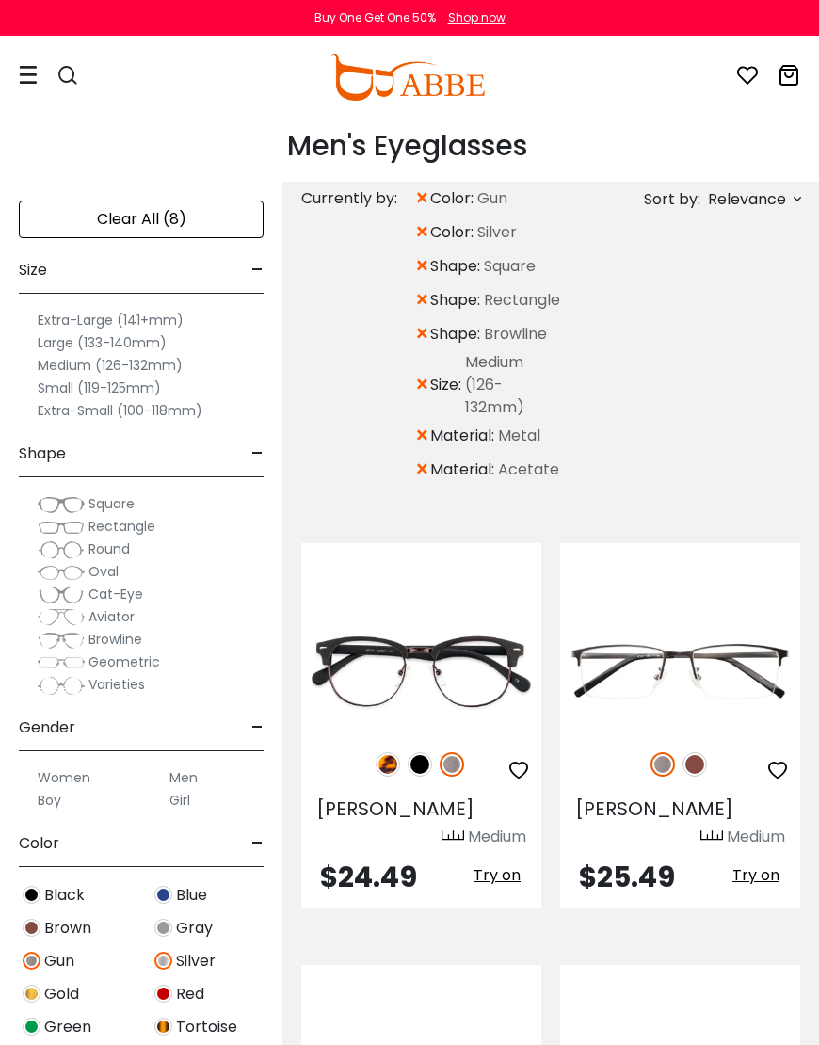
click at [174, 208] on div "Clear All (8)" at bounding box center [141, 220] width 245 height 38
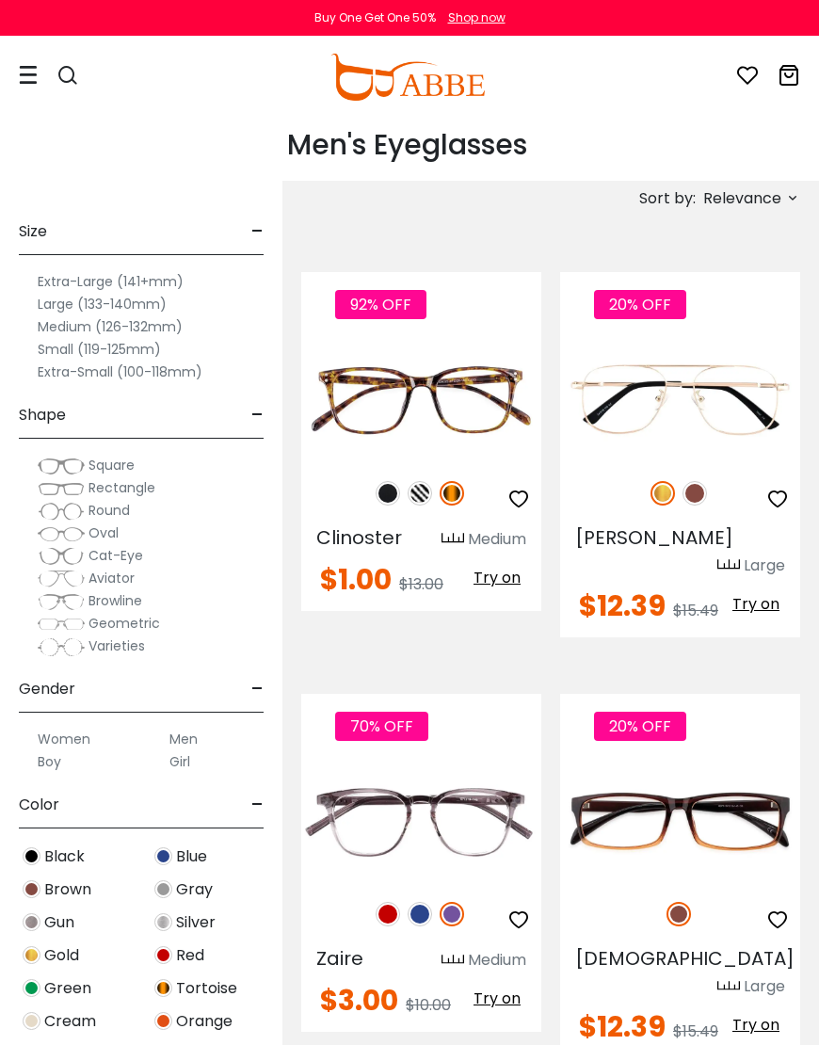
click at [170, 326] on label "Medium (126-132mm)" at bounding box center [110, 326] width 145 height 23
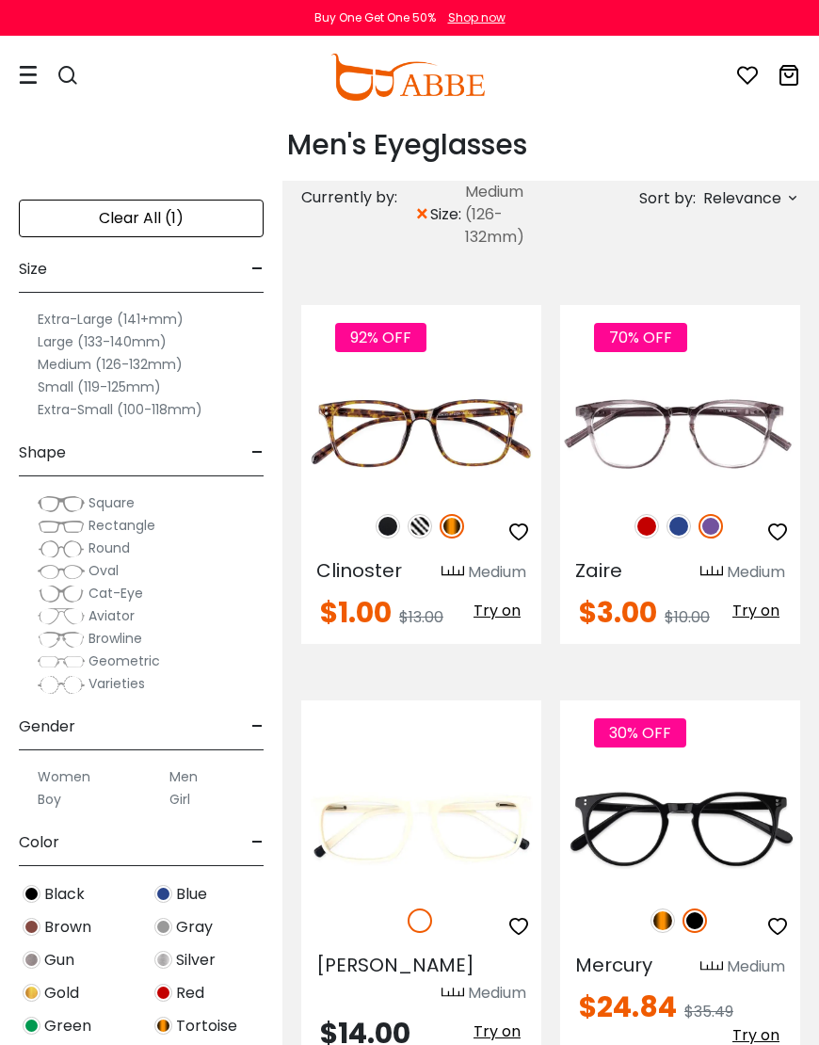
click at [130, 497] on span "Square" at bounding box center [112, 502] width 46 height 19
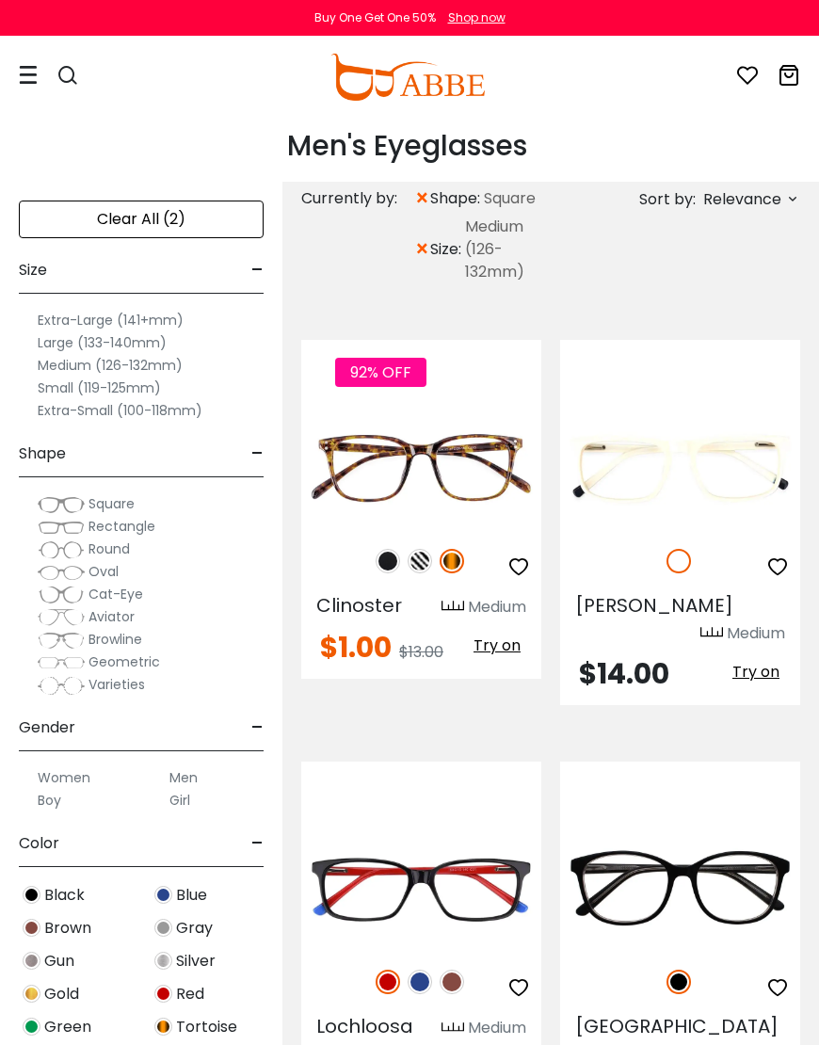
click at [143, 527] on span "Rectangle" at bounding box center [122, 526] width 67 height 19
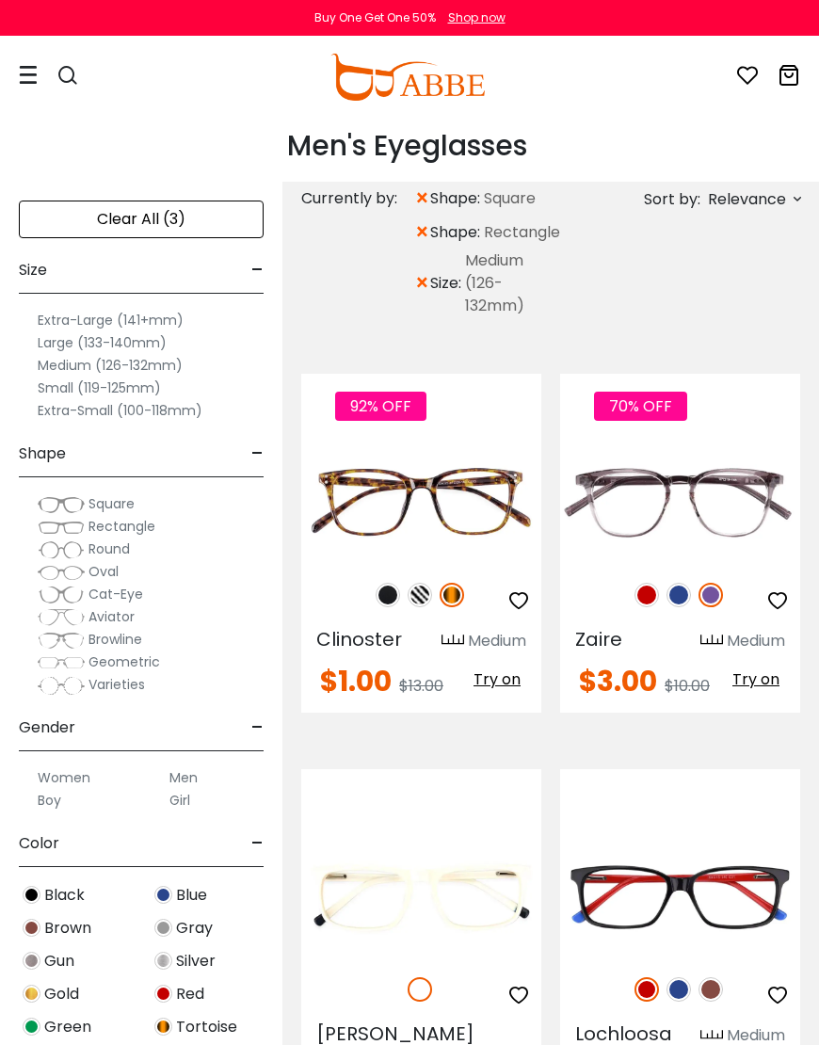
click at [195, 773] on label "Men" at bounding box center [184, 778] width 28 height 23
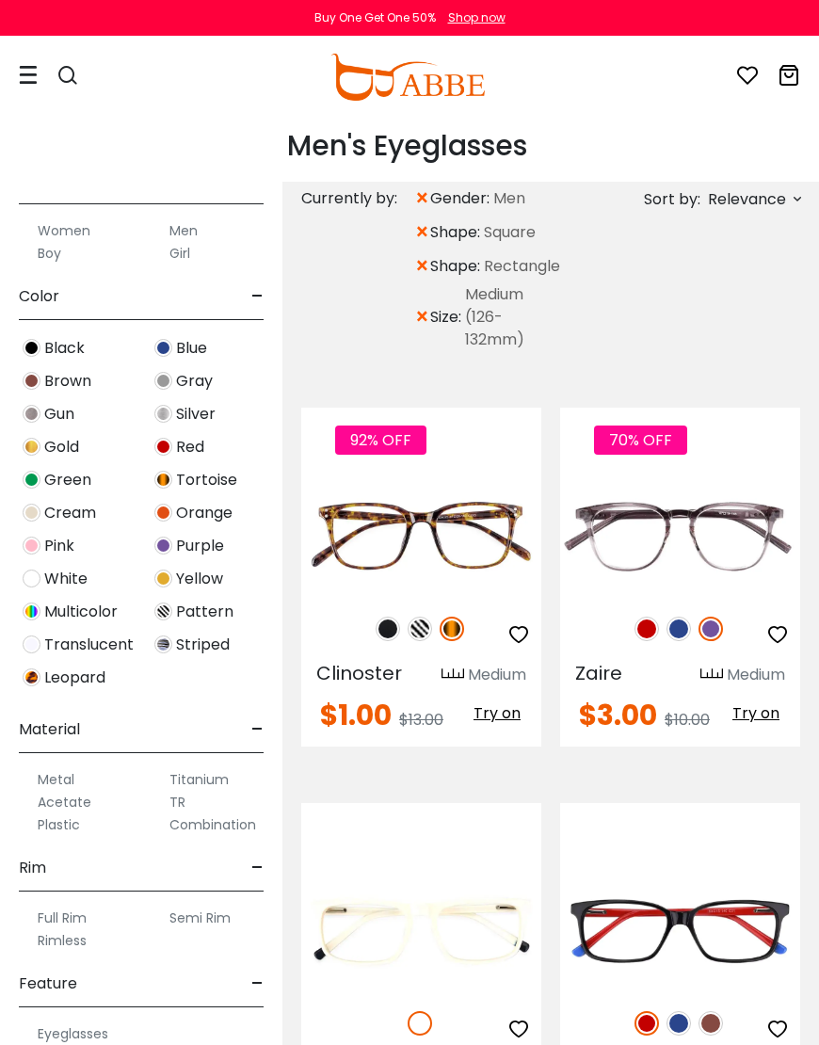
scroll to position [549, 0]
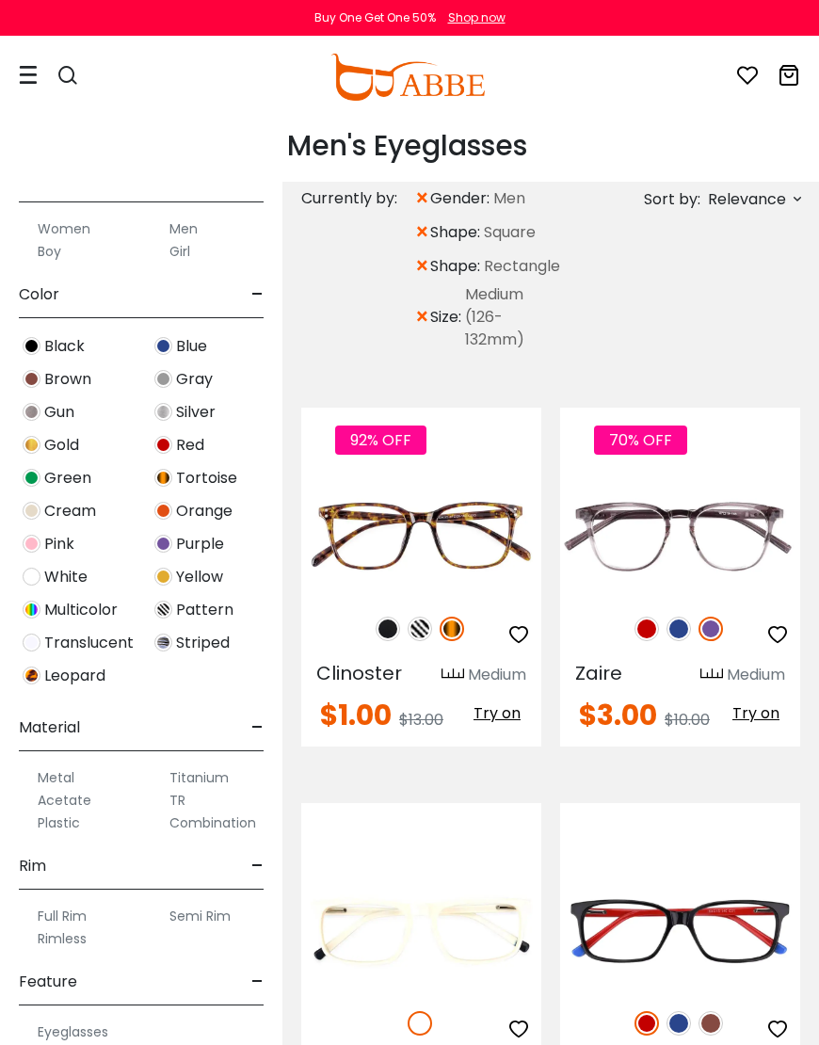
click at [78, 829] on label "Plastic" at bounding box center [59, 823] width 42 height 23
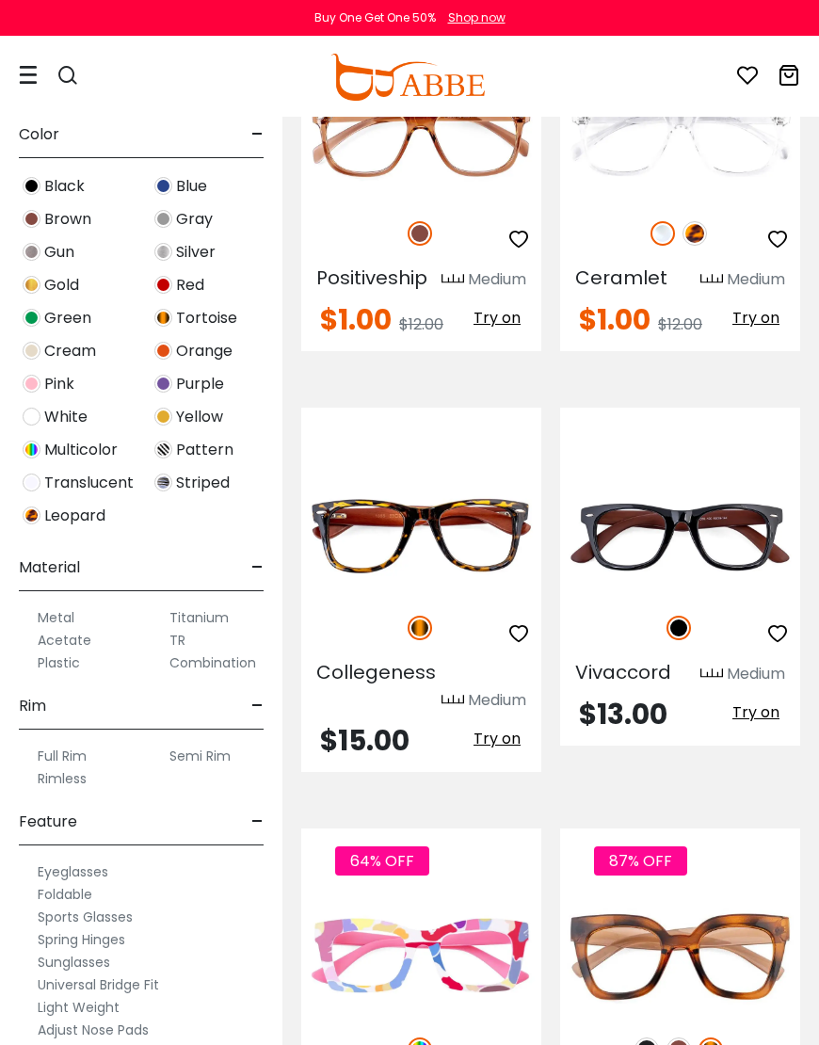
scroll to position [500, 0]
click at [76, 664] on label "Plastic" at bounding box center [59, 662] width 42 height 23
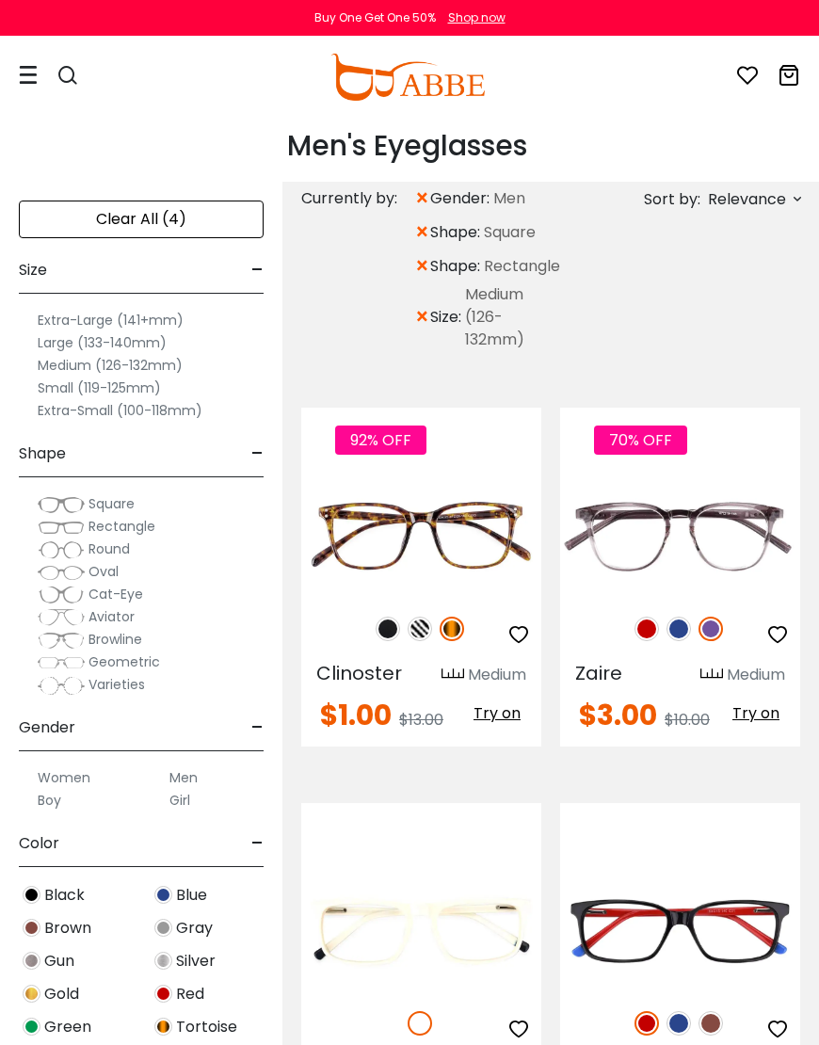
click at [183, 216] on div "Clear All (4)" at bounding box center [141, 220] width 245 height 38
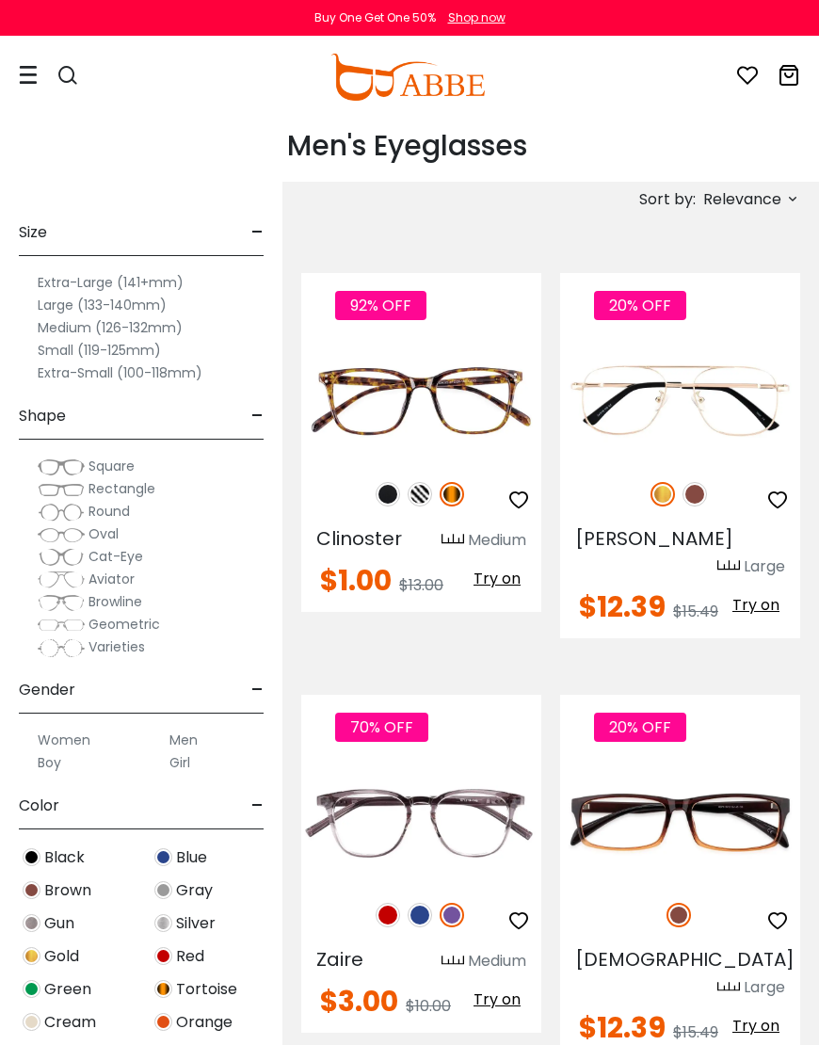
click at [138, 456] on div "Square" at bounding box center [141, 466] width 245 height 23
click at [122, 465] on span "Square" at bounding box center [112, 466] width 46 height 19
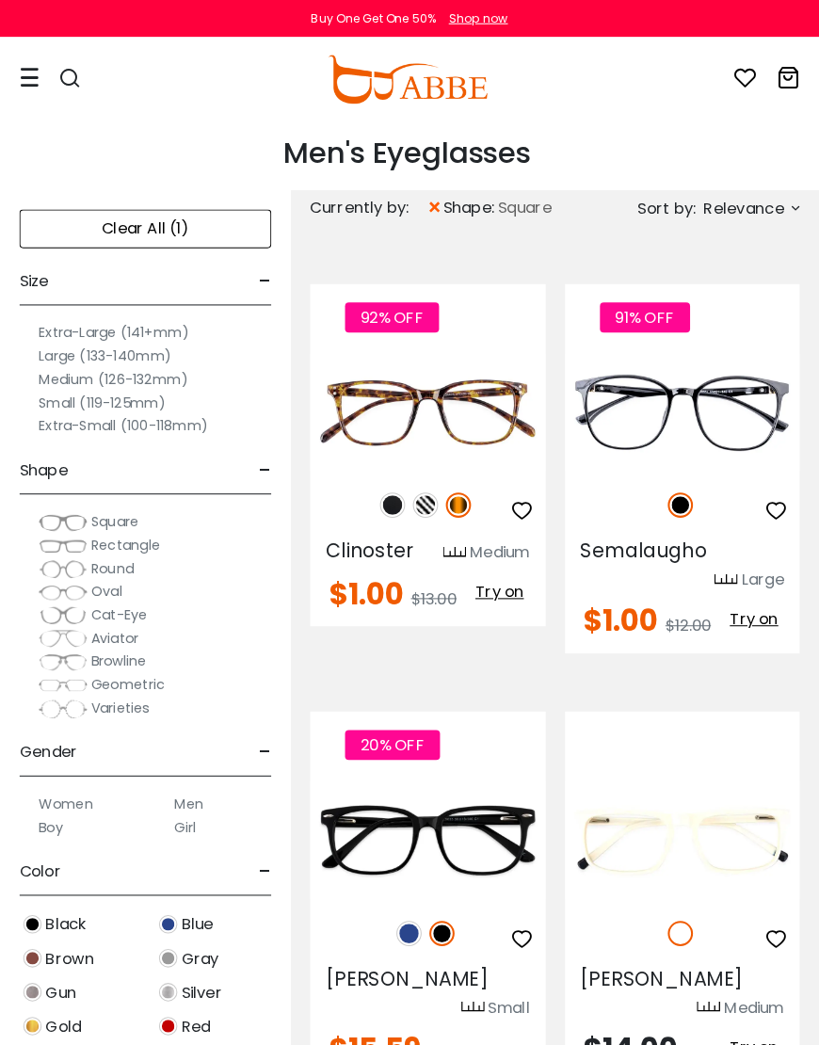
scroll to position [7, 0]
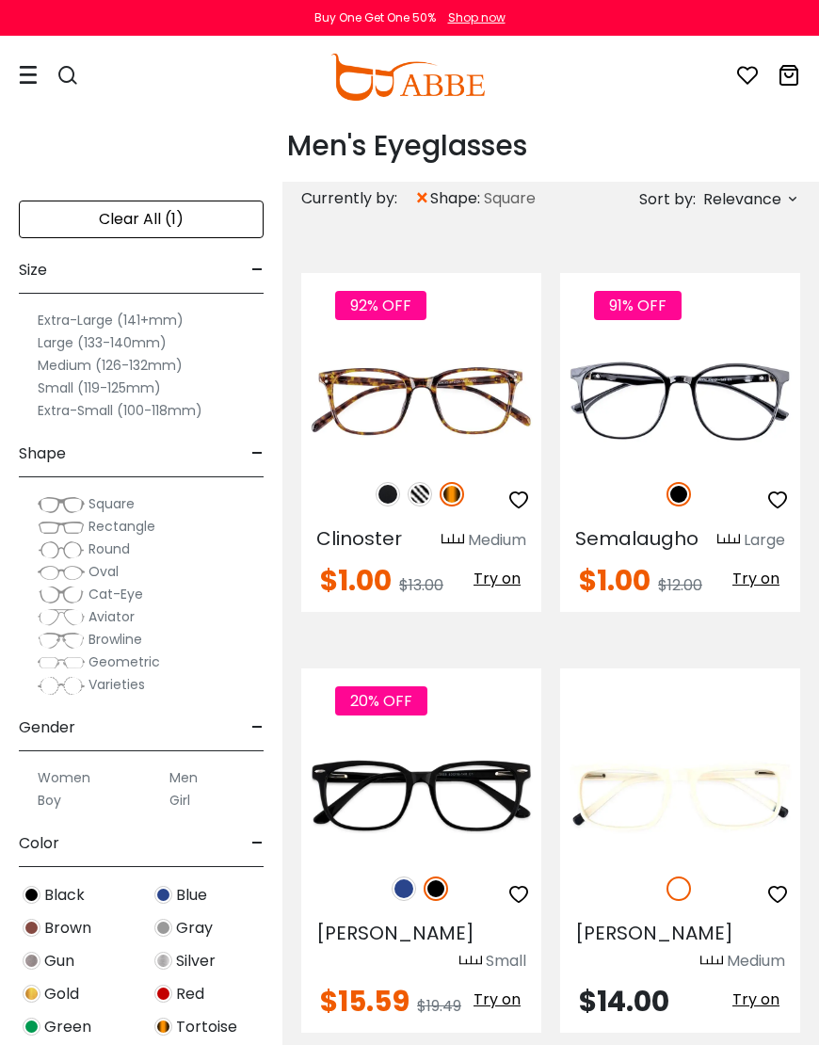
click at [138, 530] on span "Rectangle" at bounding box center [122, 526] width 67 height 19
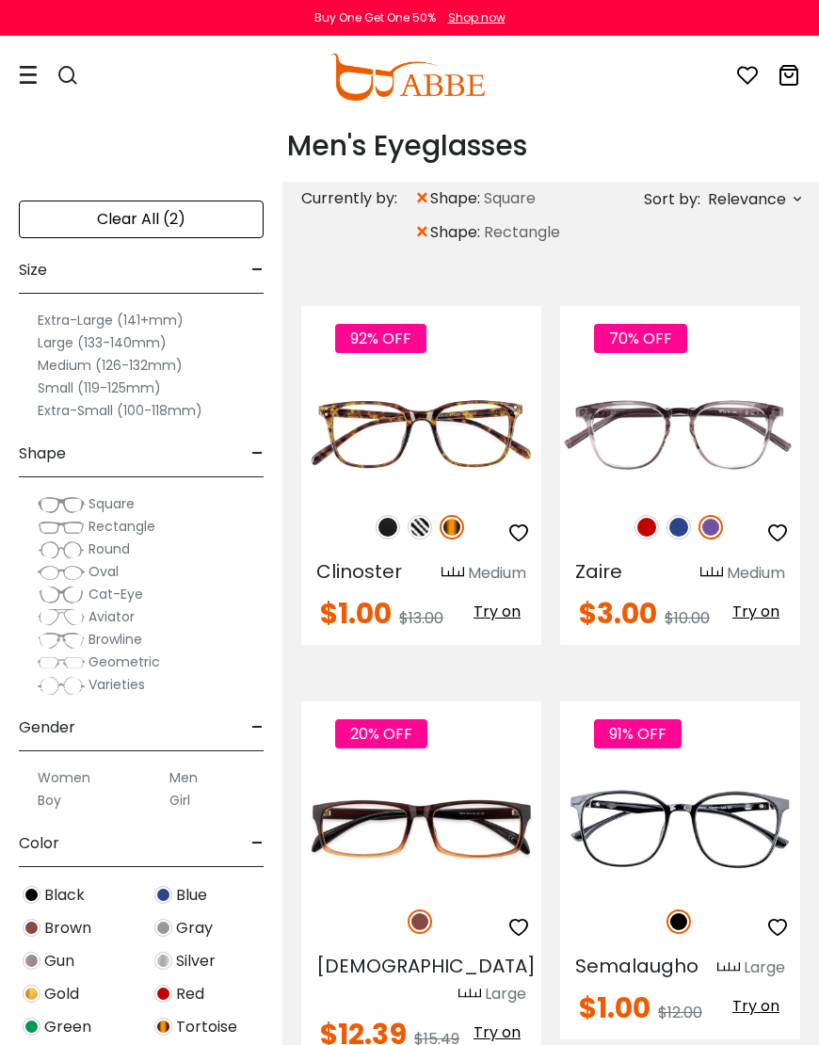
click at [130, 636] on span "Browline" at bounding box center [116, 639] width 54 height 19
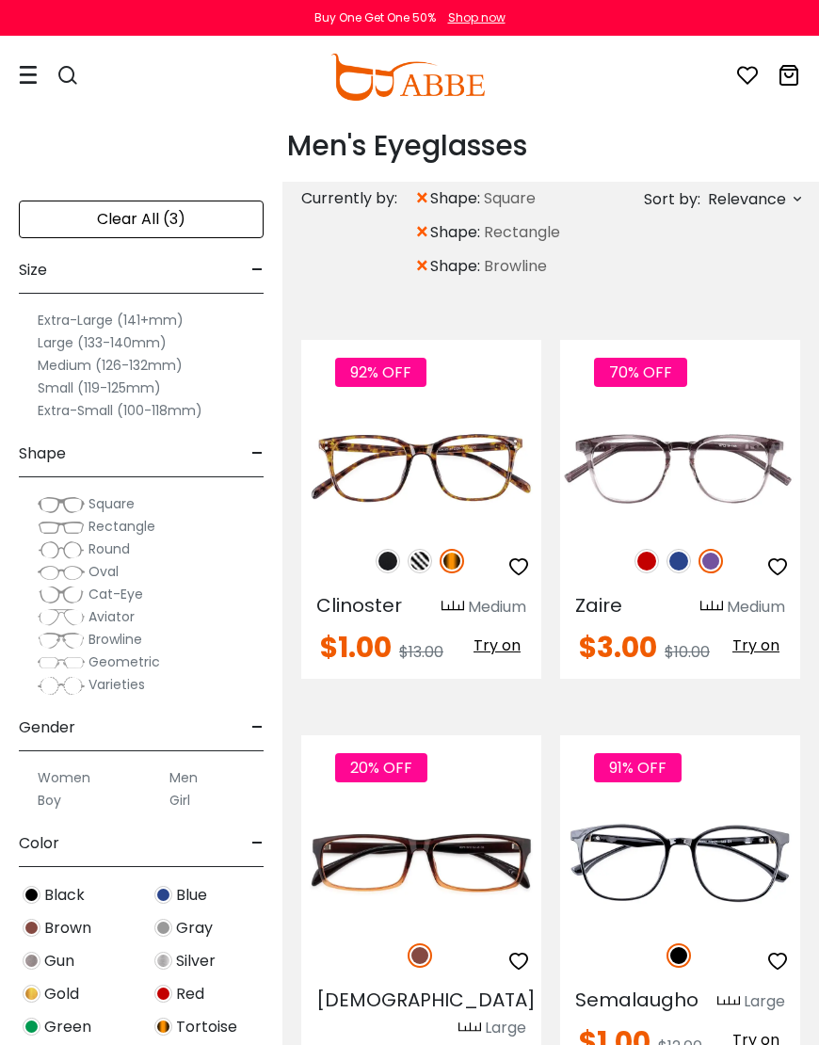
click at [195, 771] on label "Men" at bounding box center [184, 778] width 28 height 23
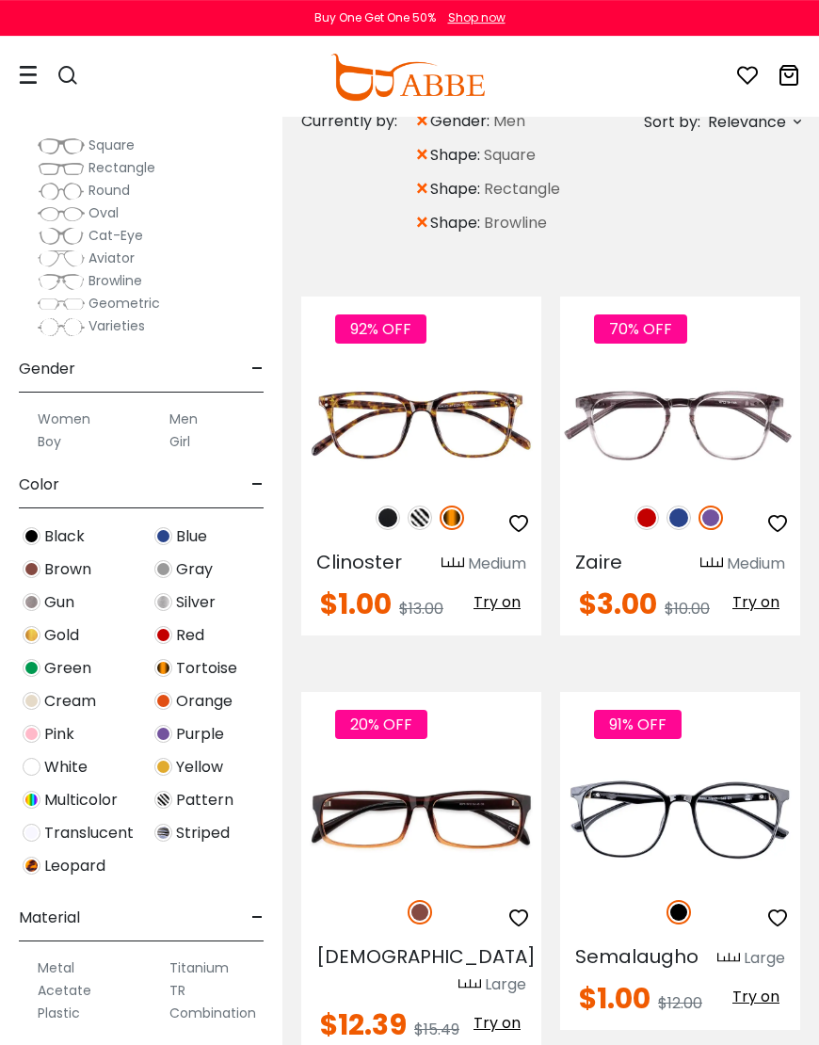
scroll to position [112, 0]
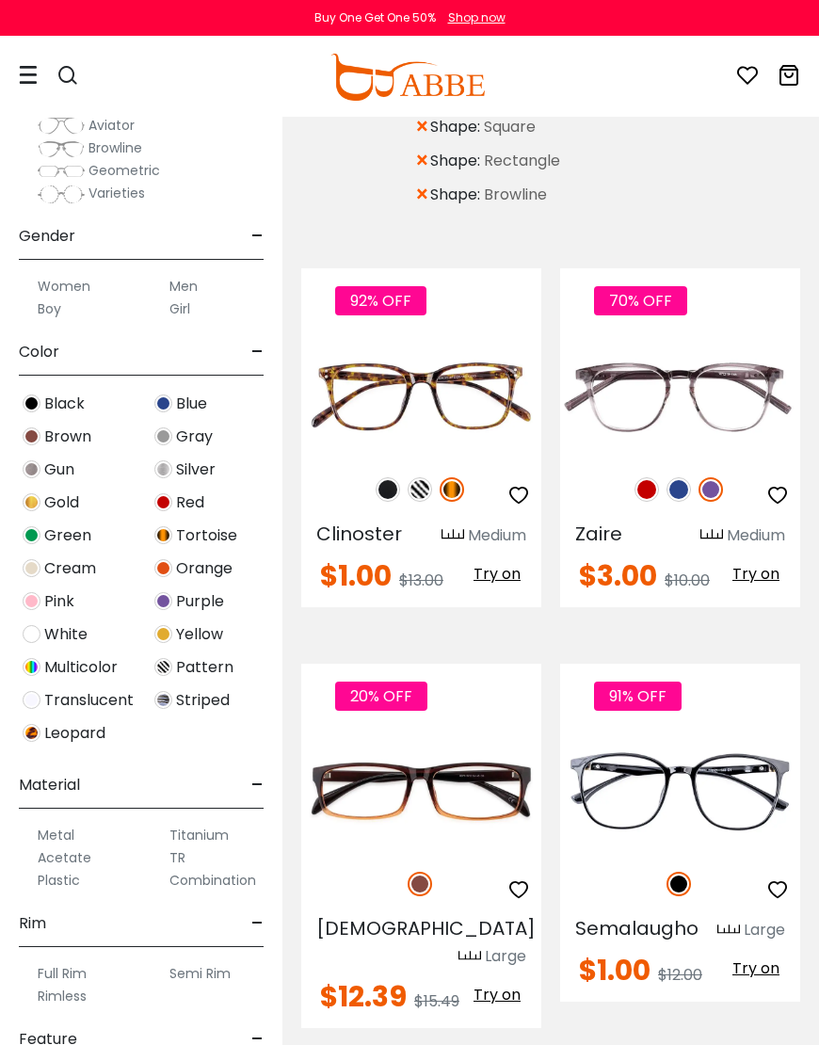
click at [202, 467] on span "Silver" at bounding box center [196, 470] width 40 height 23
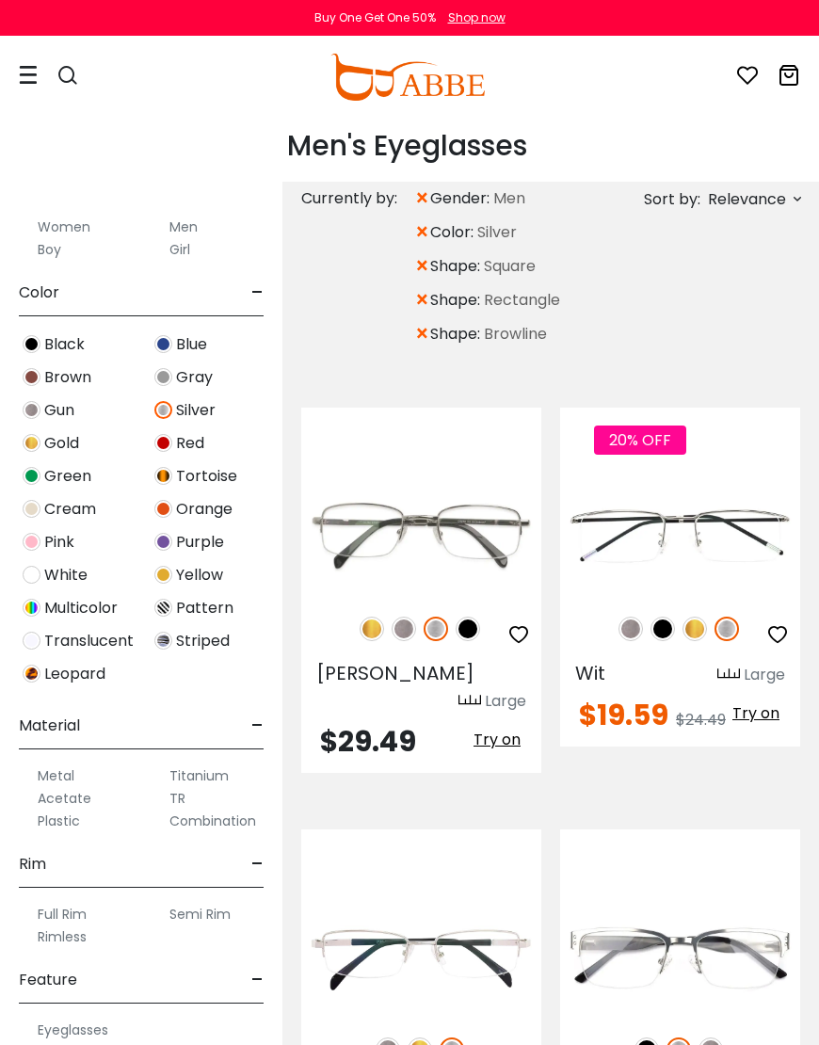
scroll to position [550, 0]
click at [73, 767] on label "Metal" at bounding box center [56, 777] width 37 height 23
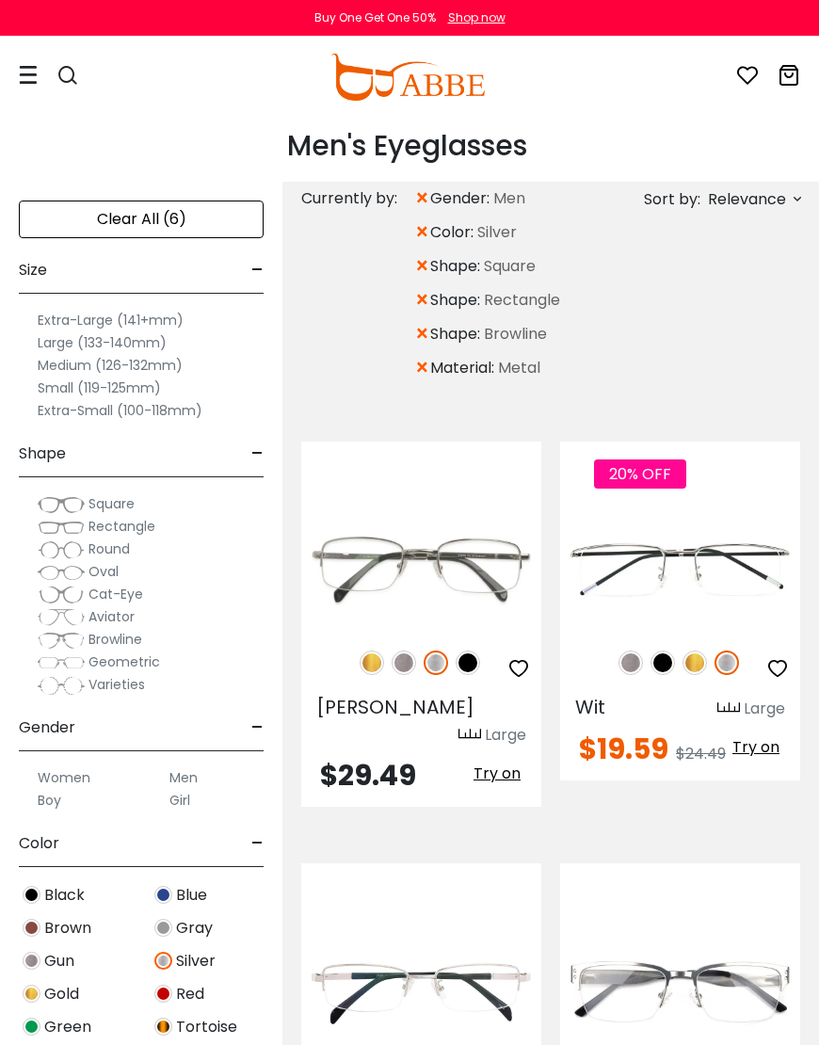
scroll to position [8, 0]
click at [73, 949] on span "Gun" at bounding box center [59, 960] width 30 height 23
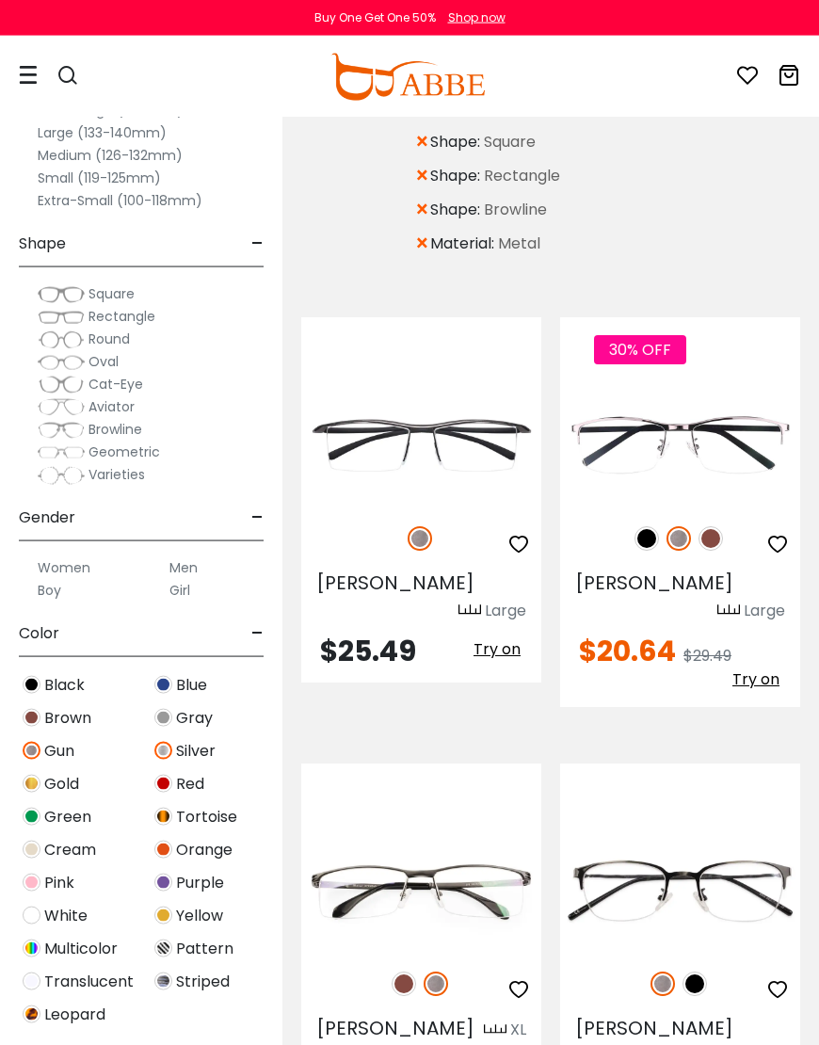
scroll to position [166, 0]
click at [0, 0] on img at bounding box center [0, 0] width 0 height 0
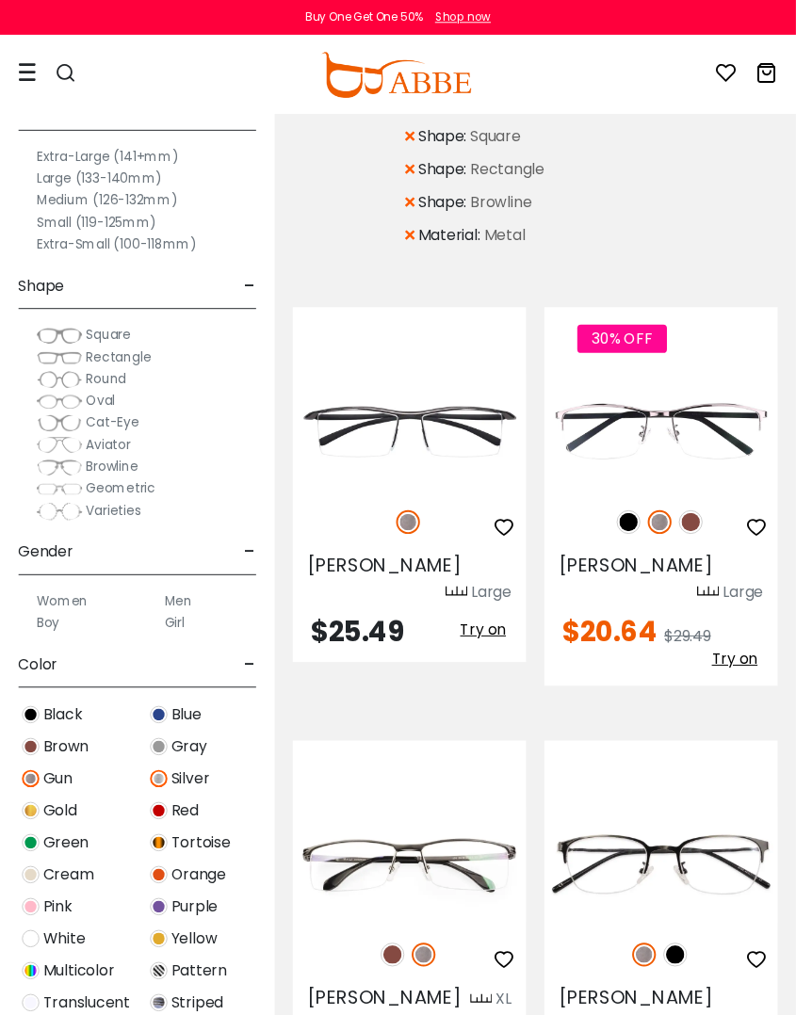
scroll to position [4, 0]
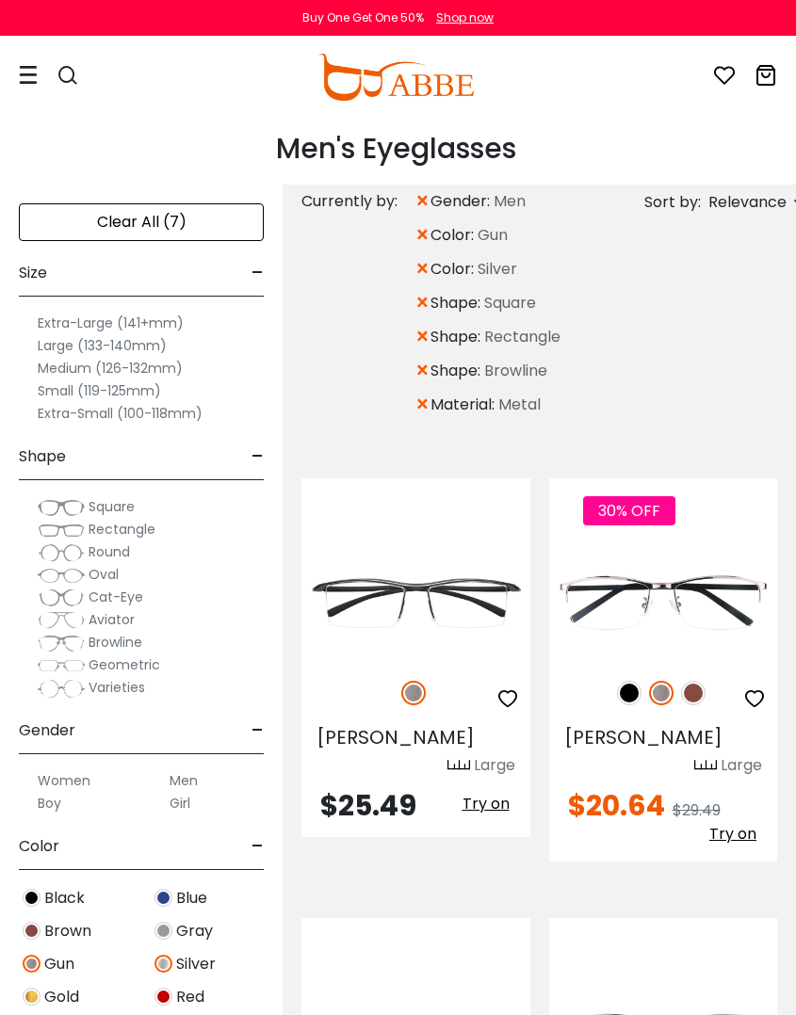
click at [166, 363] on label "Medium (126-132mm)" at bounding box center [110, 368] width 145 height 23
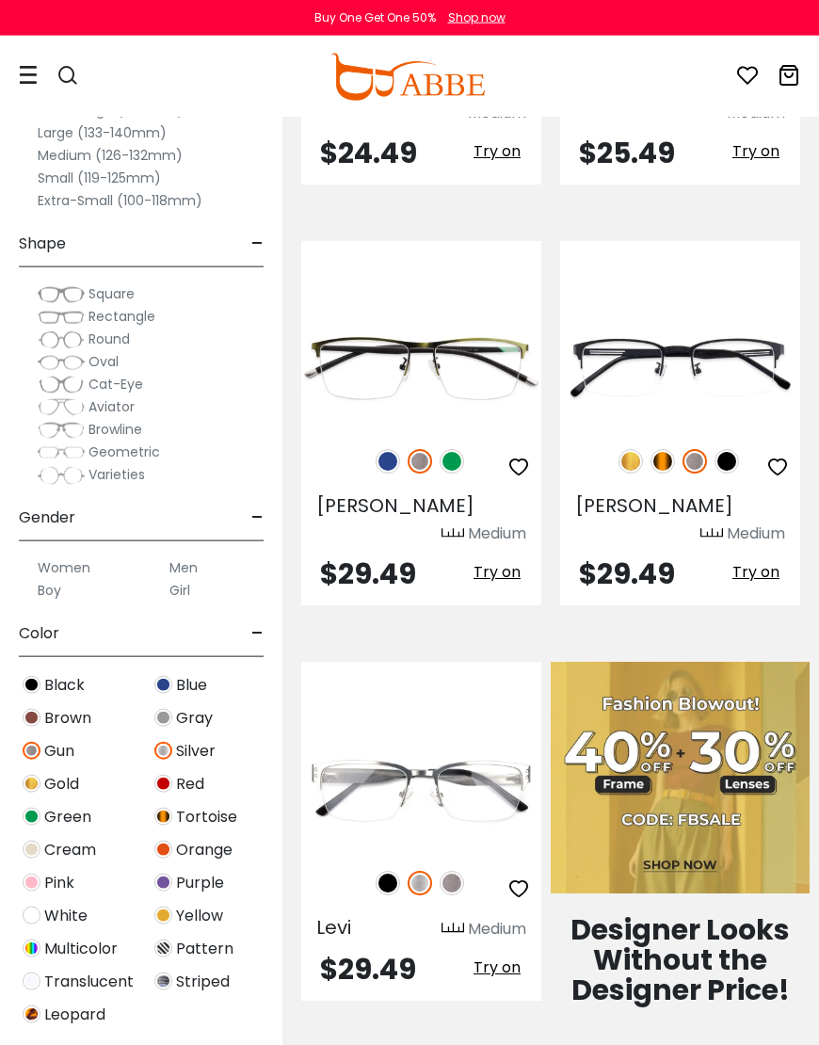
scroll to position [730, 0]
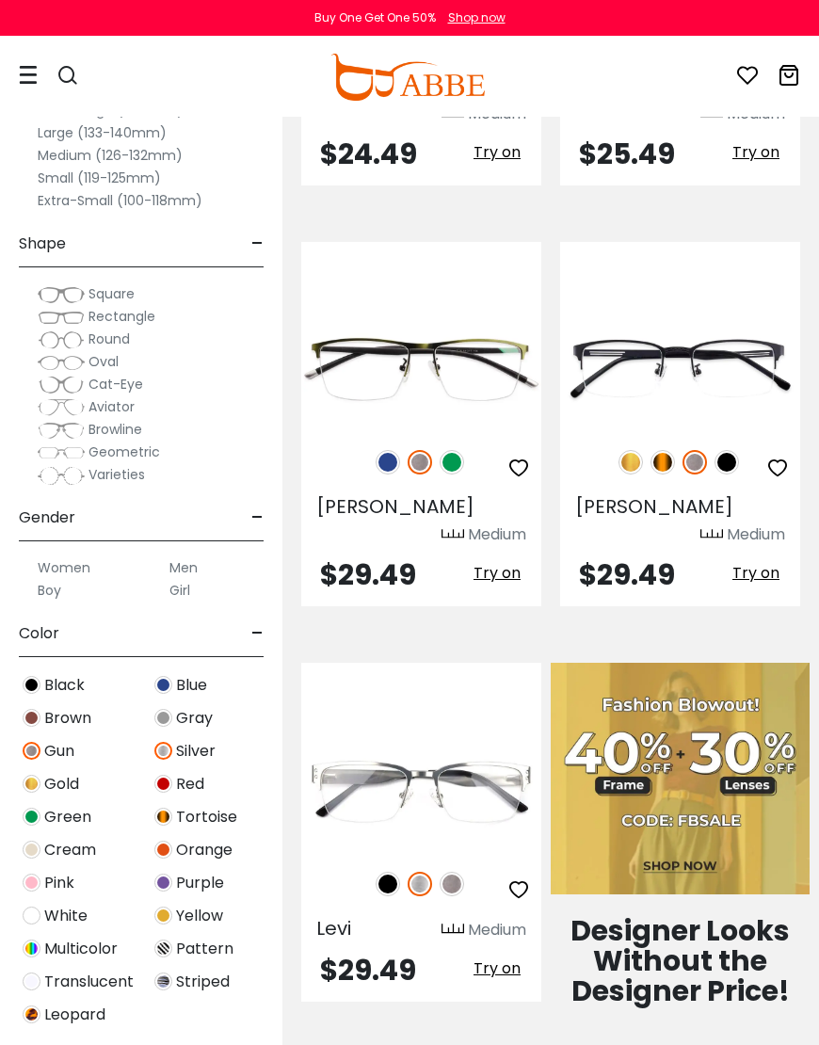
click at [0, 0] on img at bounding box center [0, 0] width 0 height 0
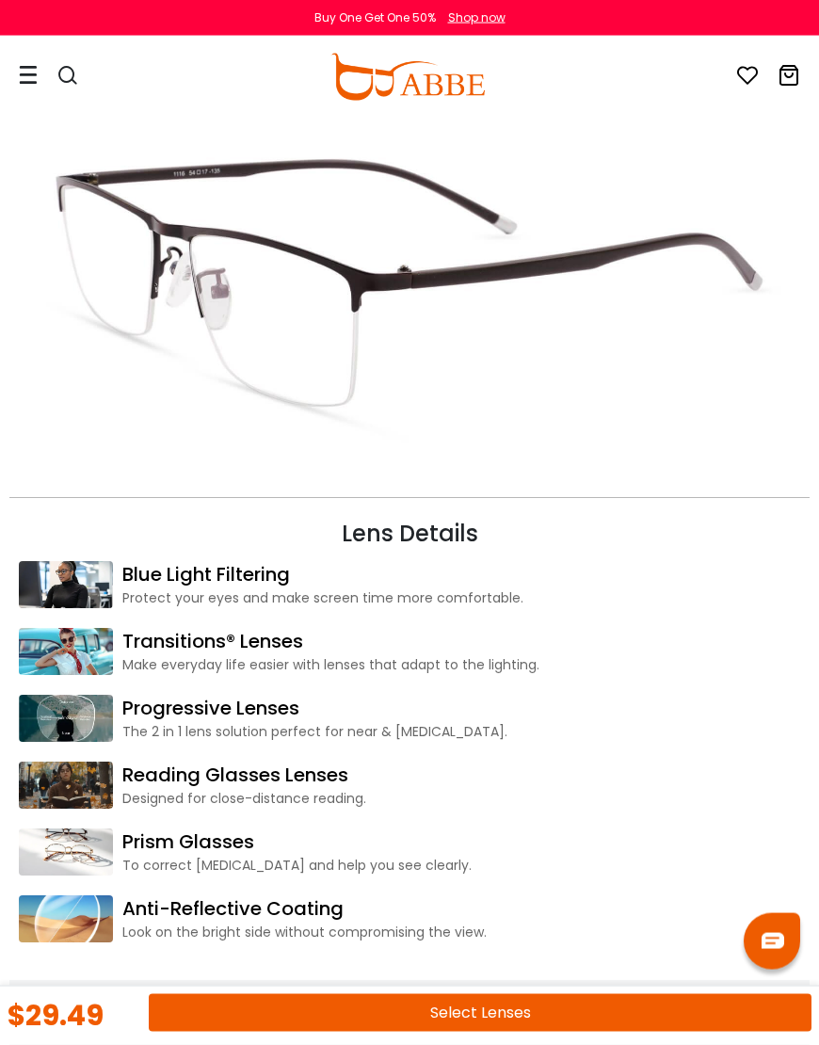
scroll to position [2255, 0]
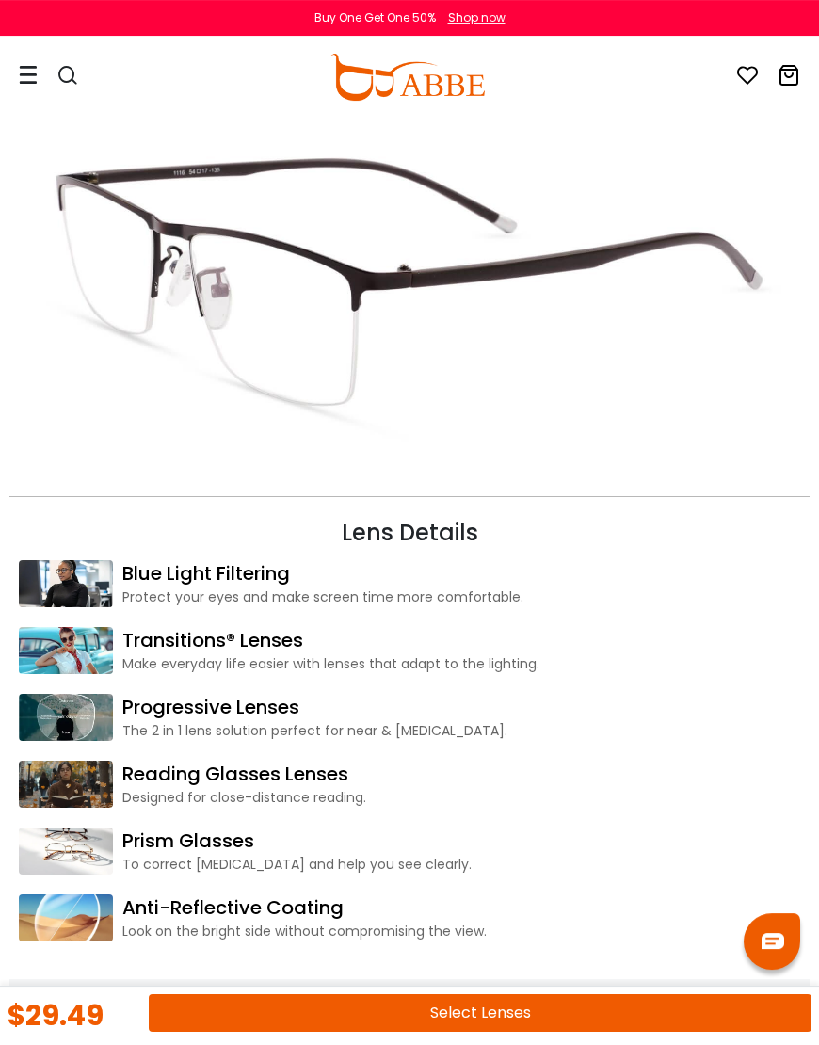
click at [323, 650] on link "Transitions® Lenses" at bounding box center [461, 640] width 678 height 28
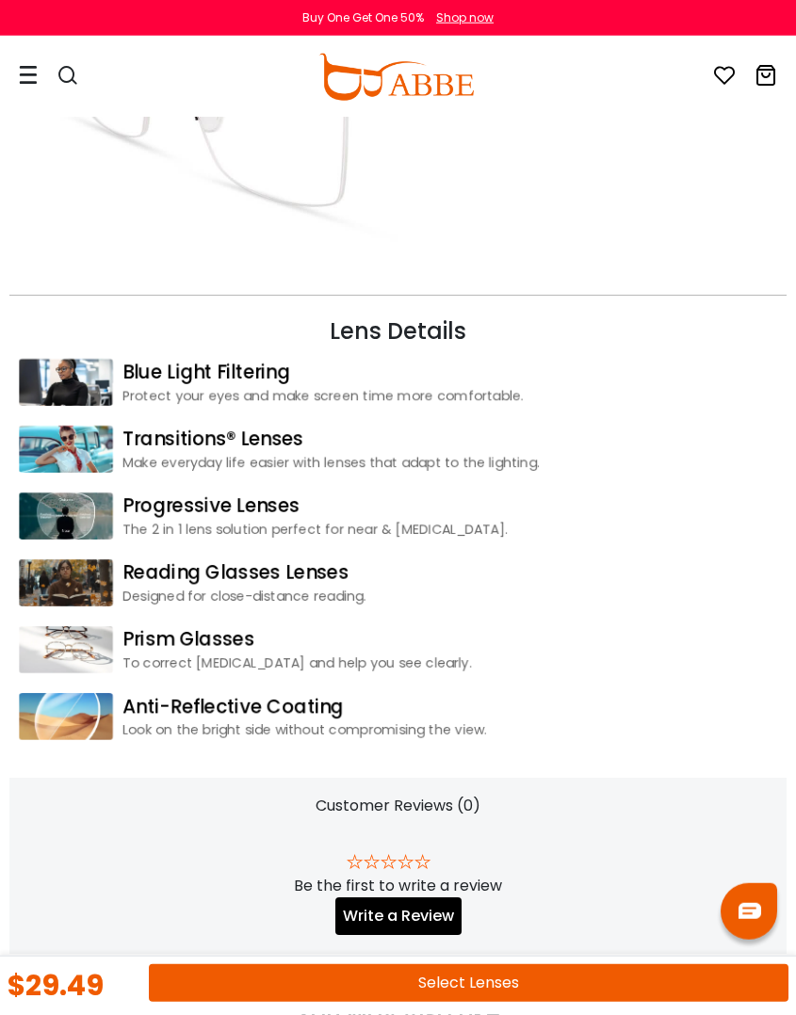
scroll to position [2181, 0]
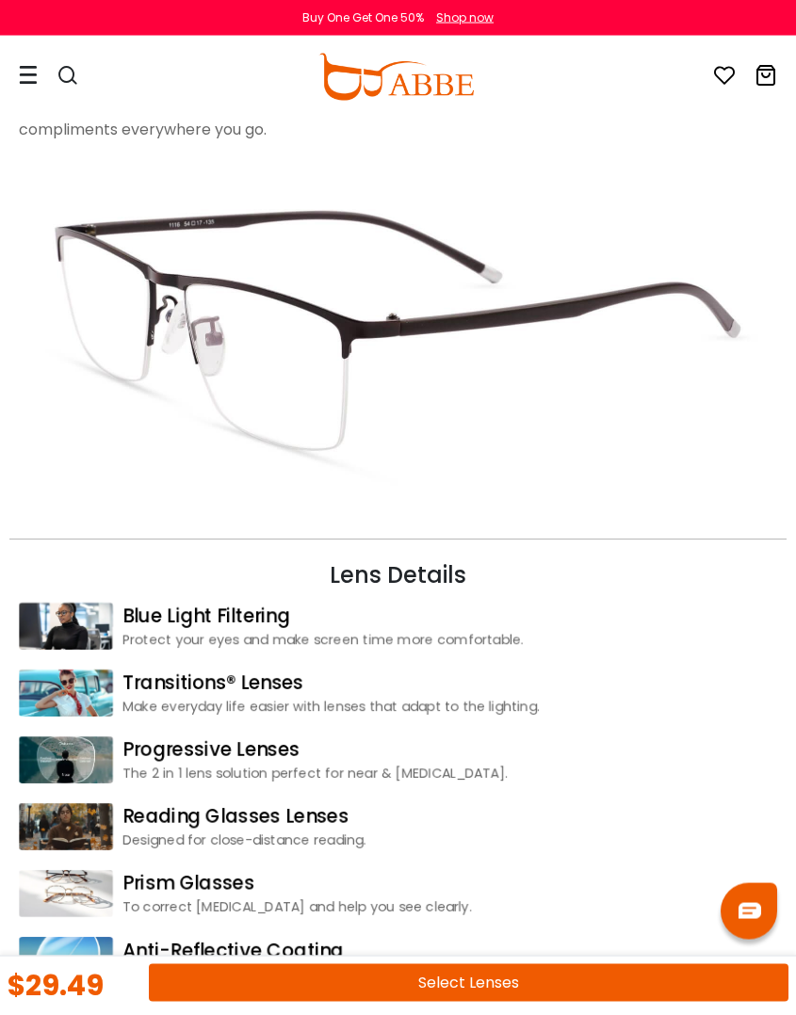
click at [337, 959] on link "Anti-Reflective Coating" at bounding box center [449, 950] width 655 height 28
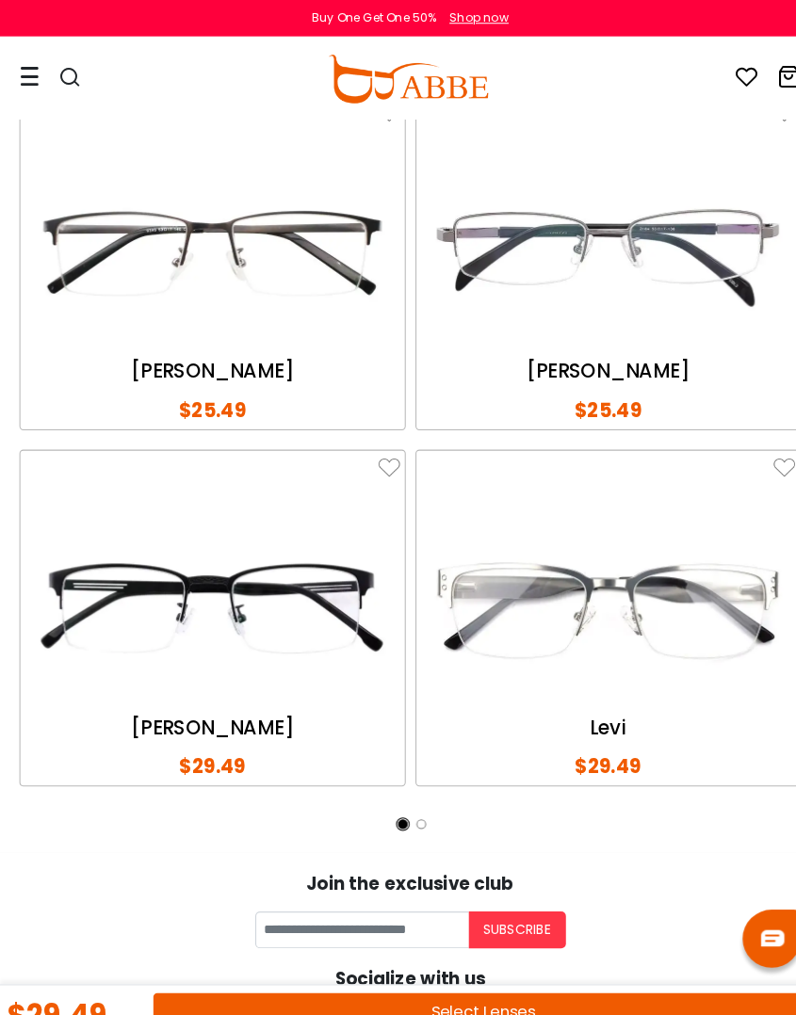
scroll to position [3382, 0]
click at [255, 323] on img at bounding box center [206, 245] width 364 height 182
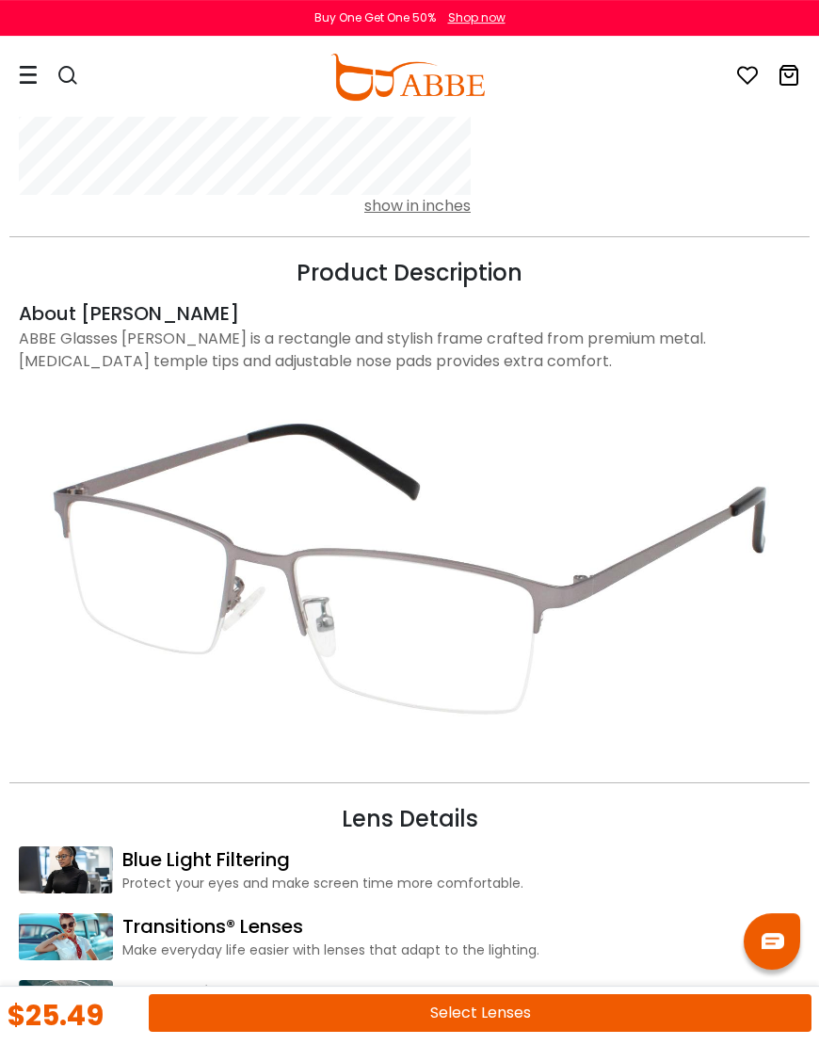
scroll to position [1878, 0]
click at [496, 1014] on button "Select Lenses" at bounding box center [480, 1014] width 663 height 38
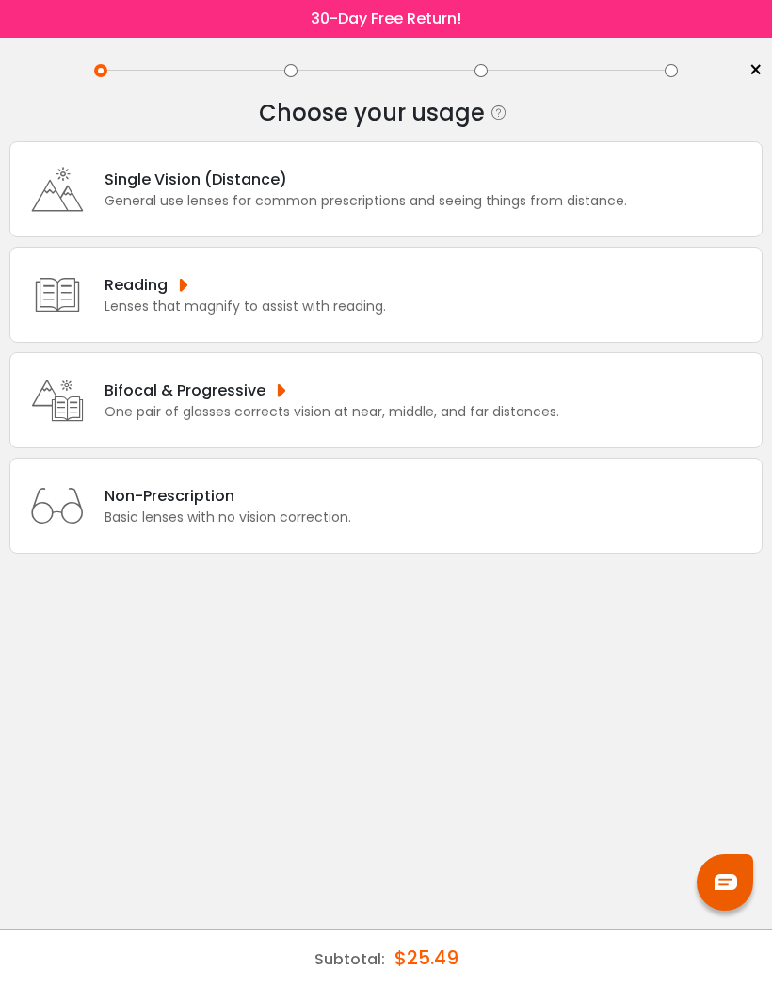
click at [290, 402] on div "Bifocal & Progressive" at bounding box center [332, 391] width 455 height 24
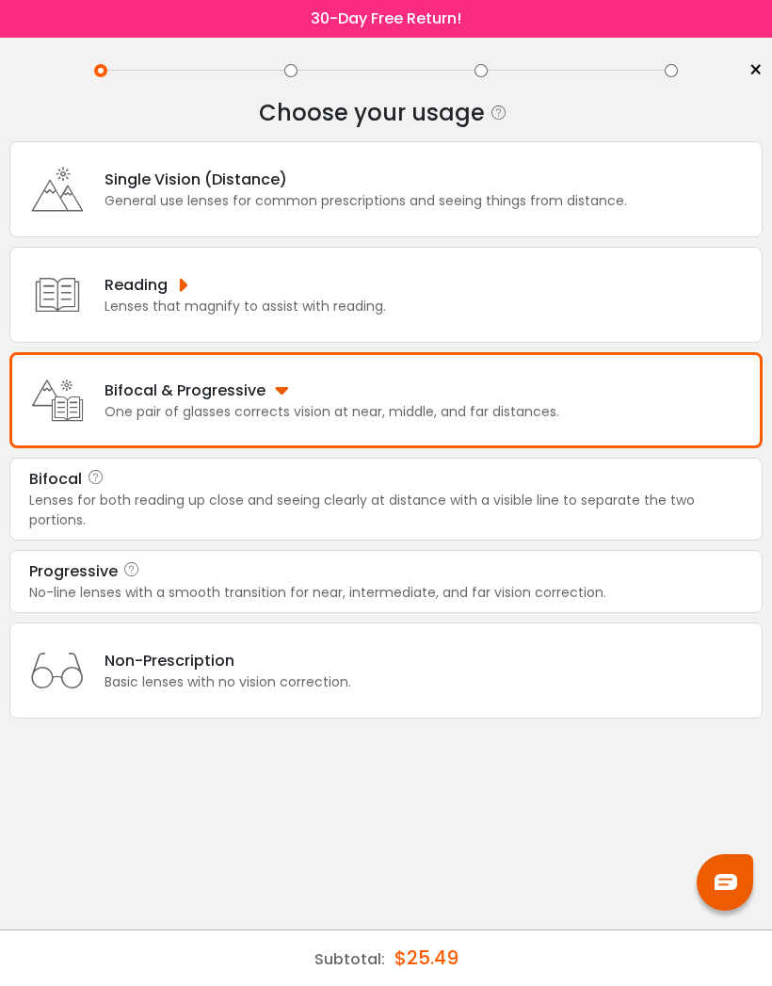
click at [301, 603] on div "No-line lenses with a smooth transition for near, intermediate, and far vision …" at bounding box center [386, 593] width 714 height 20
